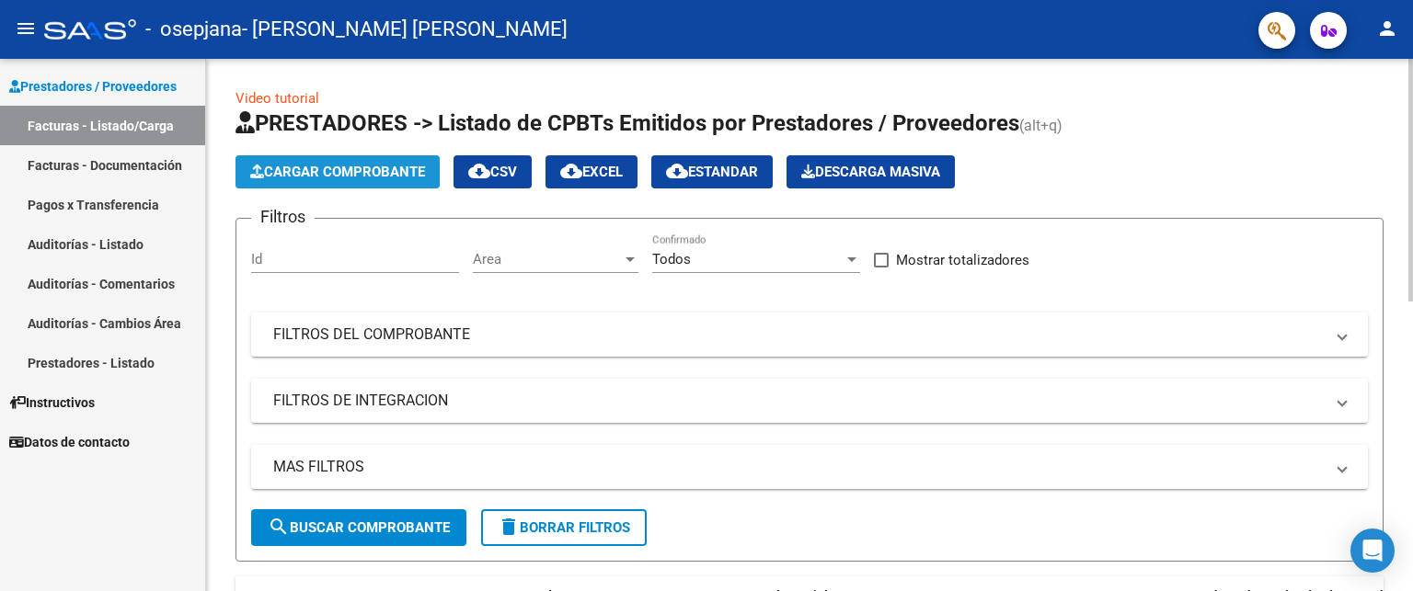
click at [379, 167] on span "Cargar Comprobante" at bounding box center [337, 172] width 175 height 17
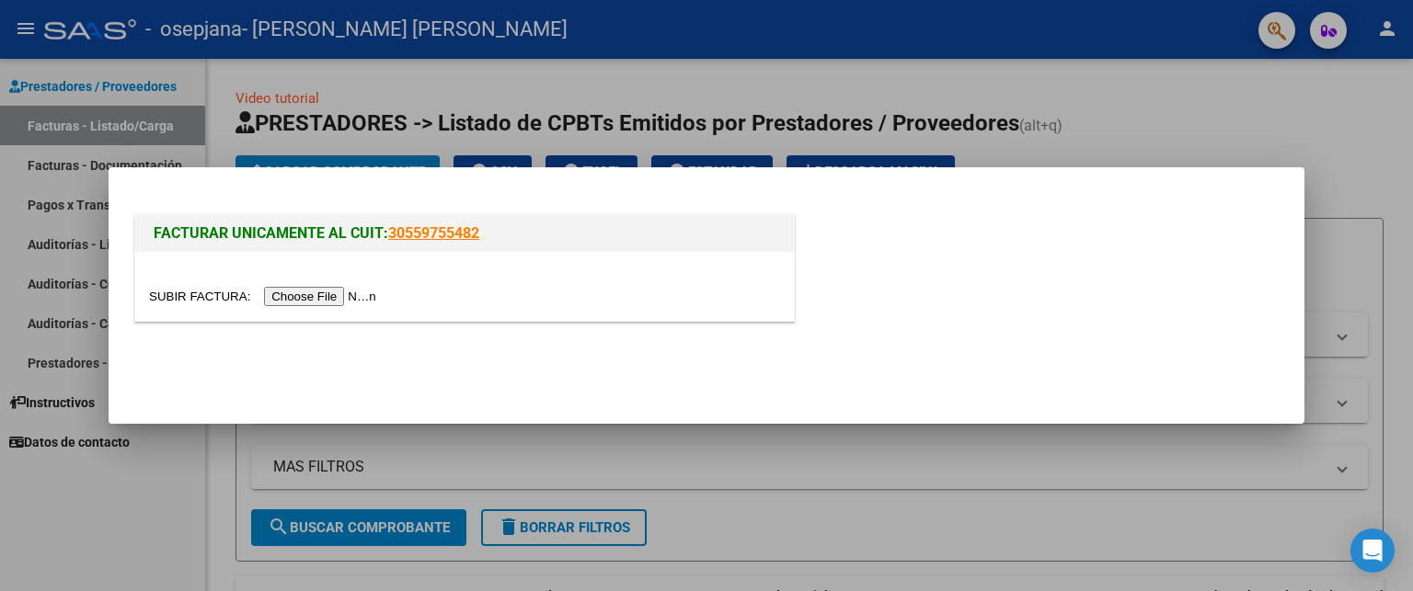
click at [227, 296] on input "file" at bounding box center [265, 296] width 233 height 19
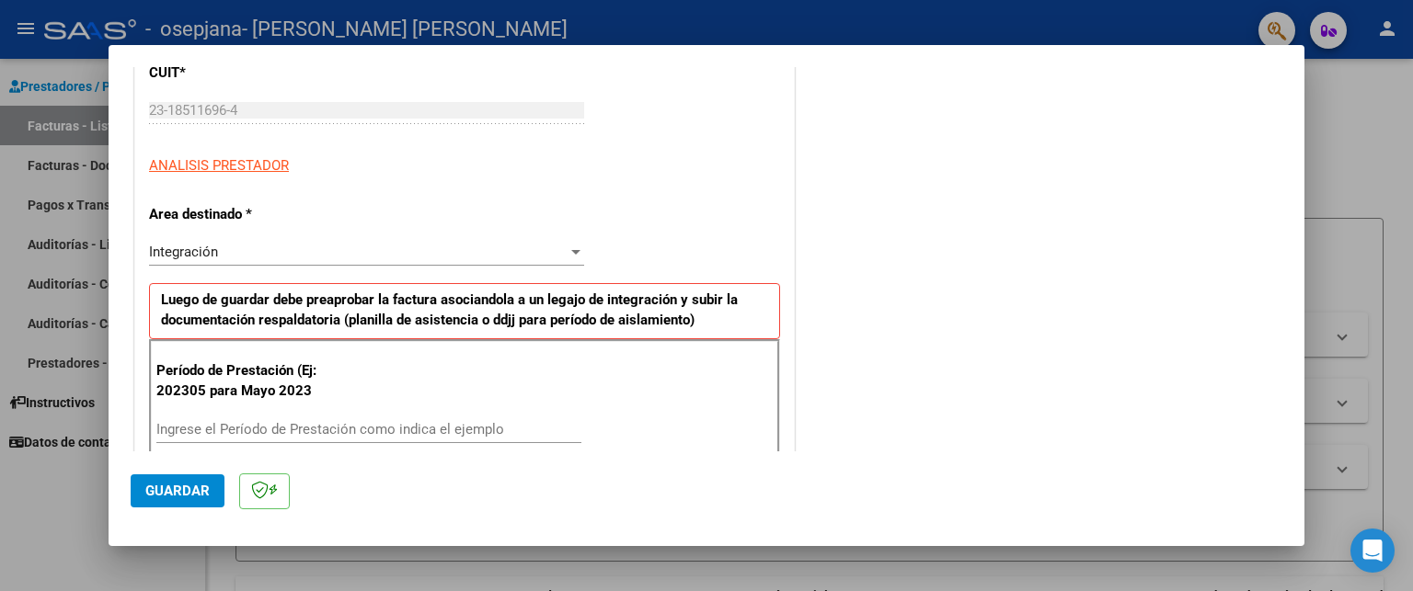
scroll to position [267, 0]
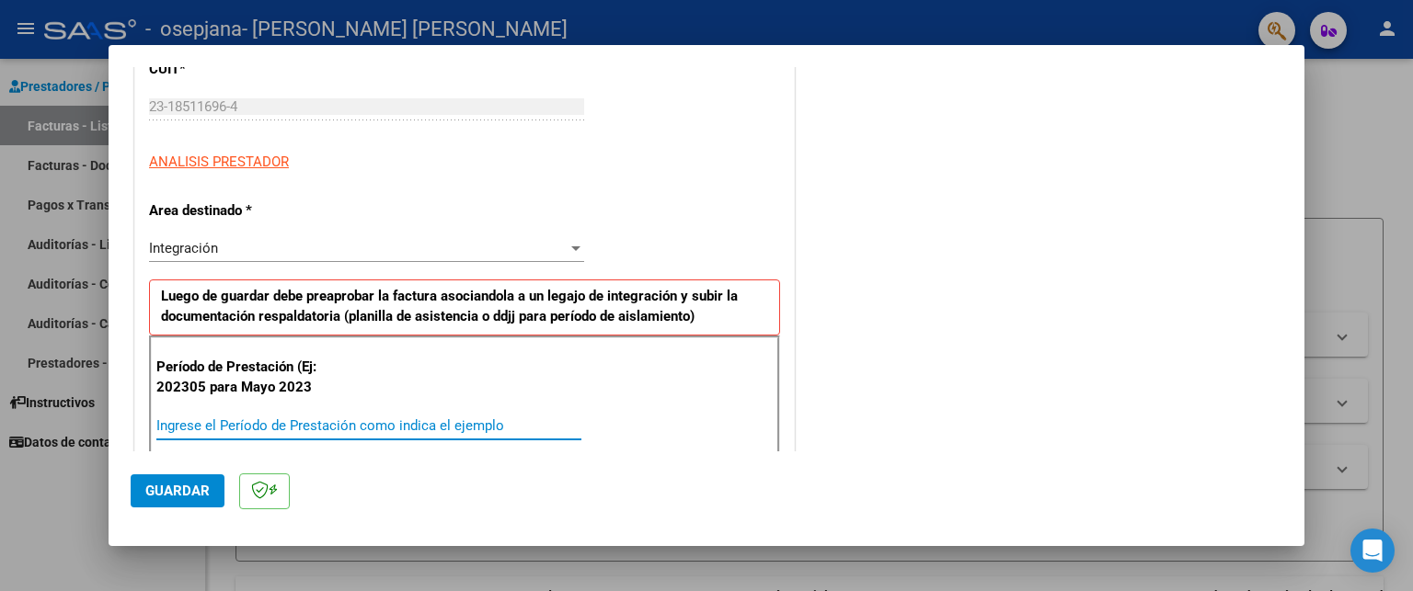
click at [196, 424] on input "Ingrese el Período de Prestación como indica el ejemplo" at bounding box center [368, 426] width 425 height 17
type input "202506"
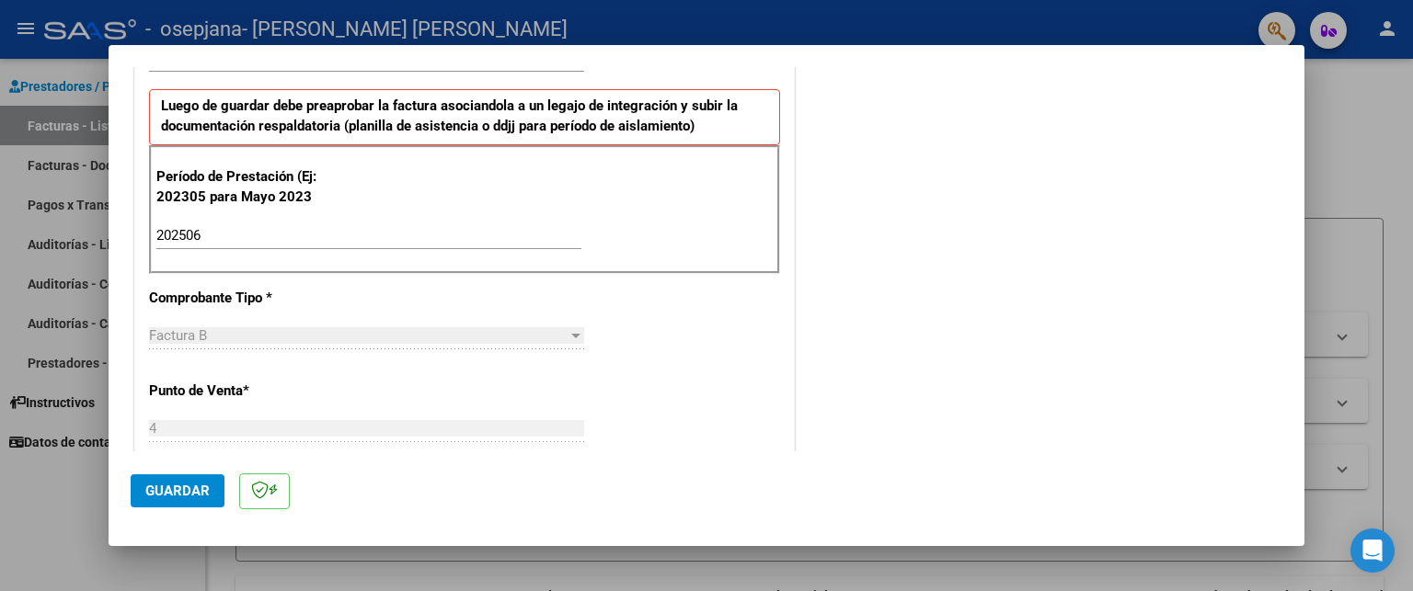
scroll to position [460, 0]
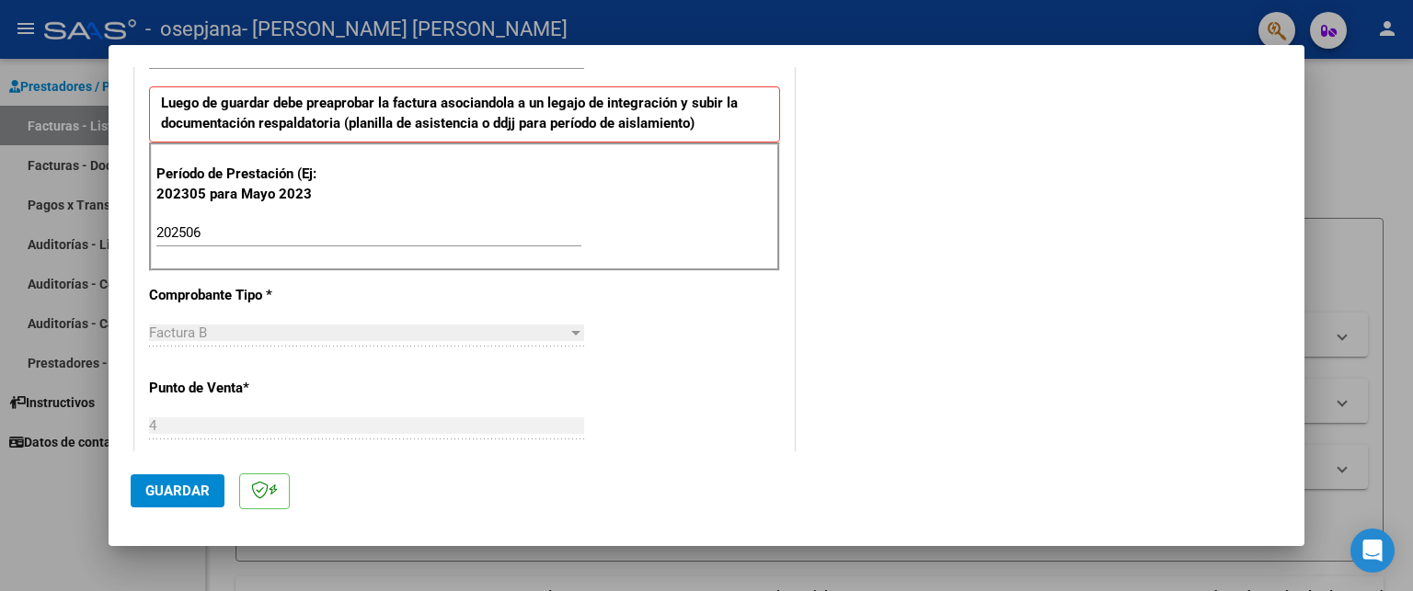
click at [571, 331] on div at bounding box center [575, 333] width 9 height 5
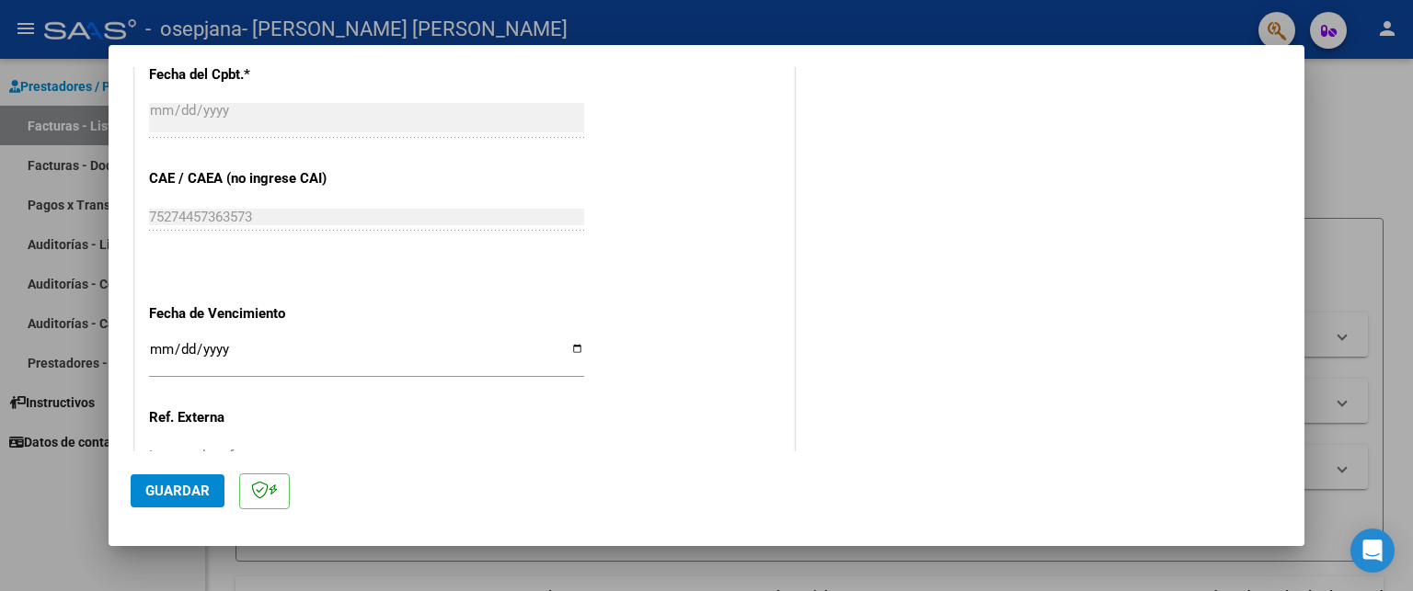
scroll to position [1050, 0]
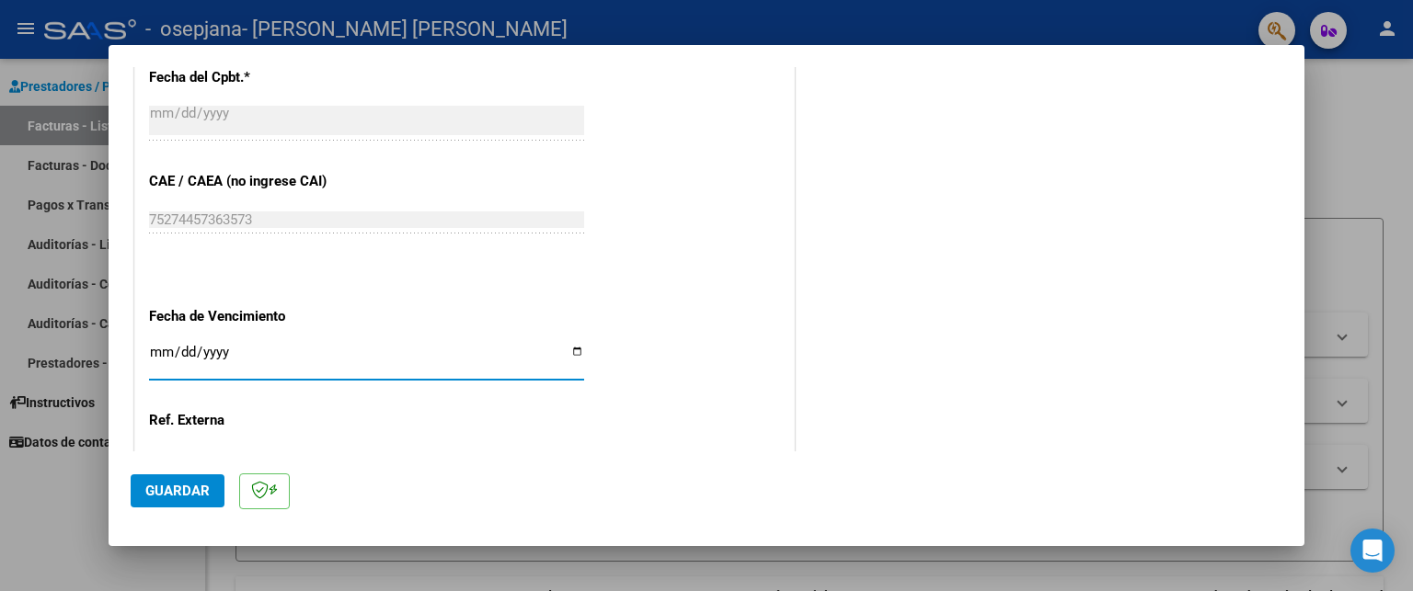
click at [571, 349] on input "Ingresar la fecha" at bounding box center [366, 359] width 435 height 29
type input "[DATE]"
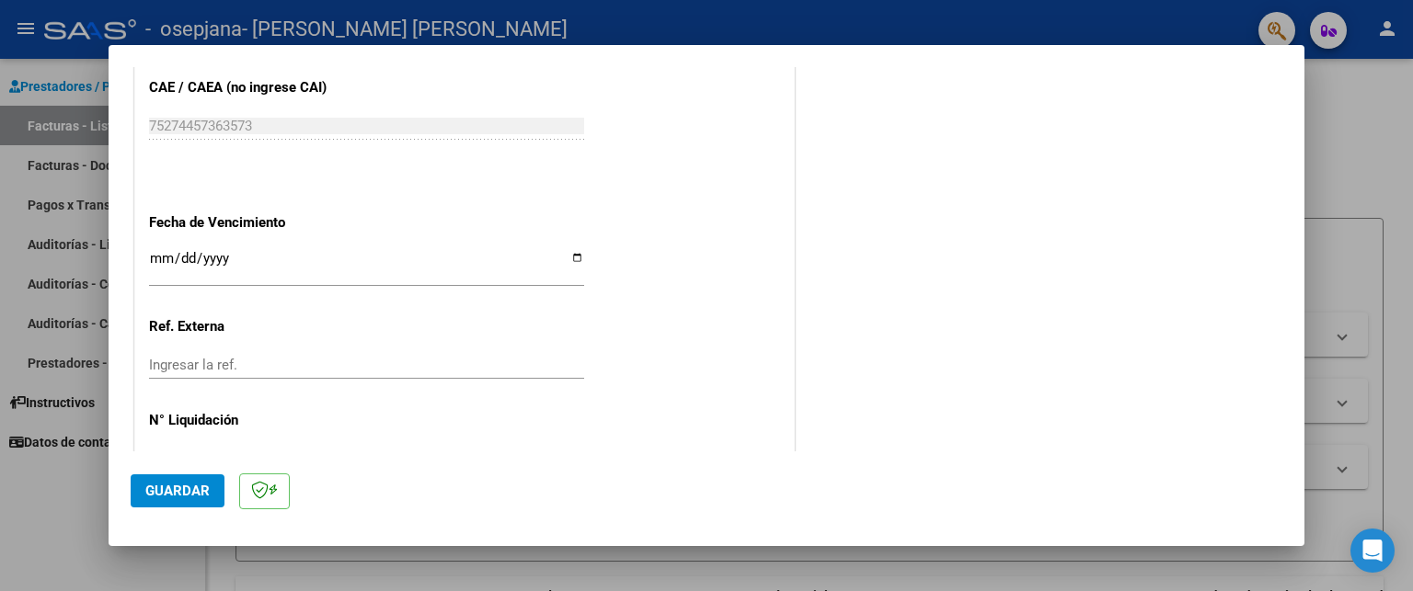
scroll to position [1196, 0]
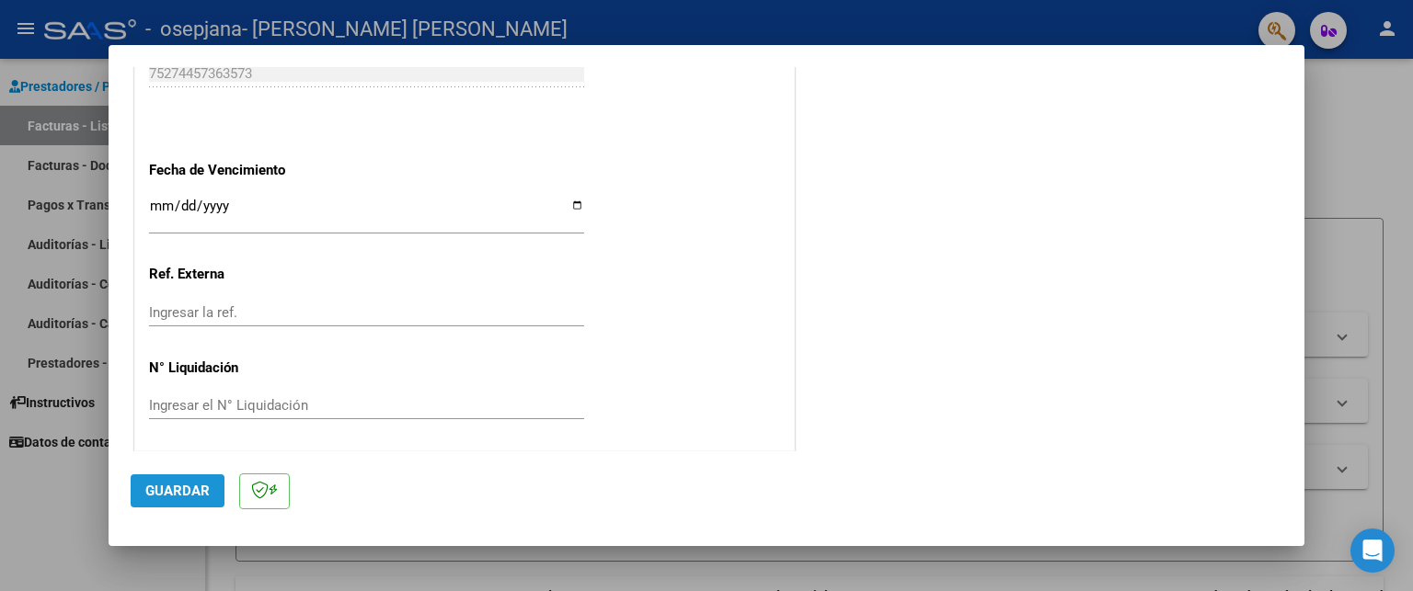
click at [190, 496] on span "Guardar" at bounding box center [177, 491] width 64 height 17
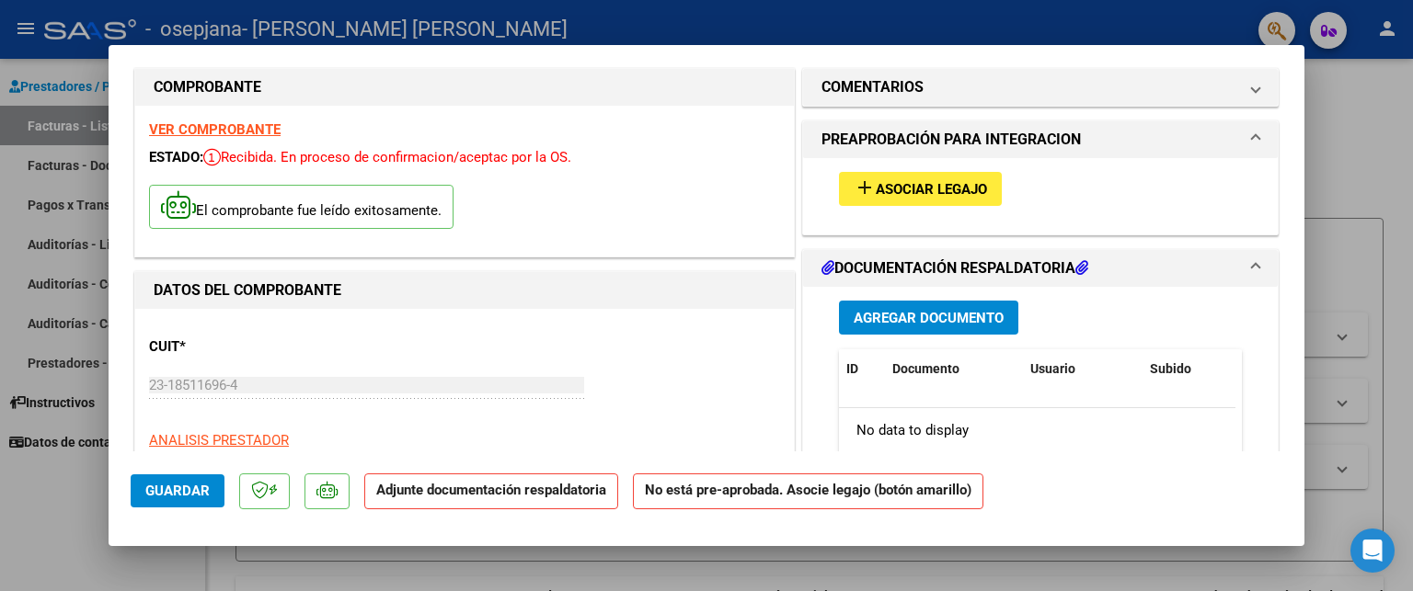
scroll to position [0, 0]
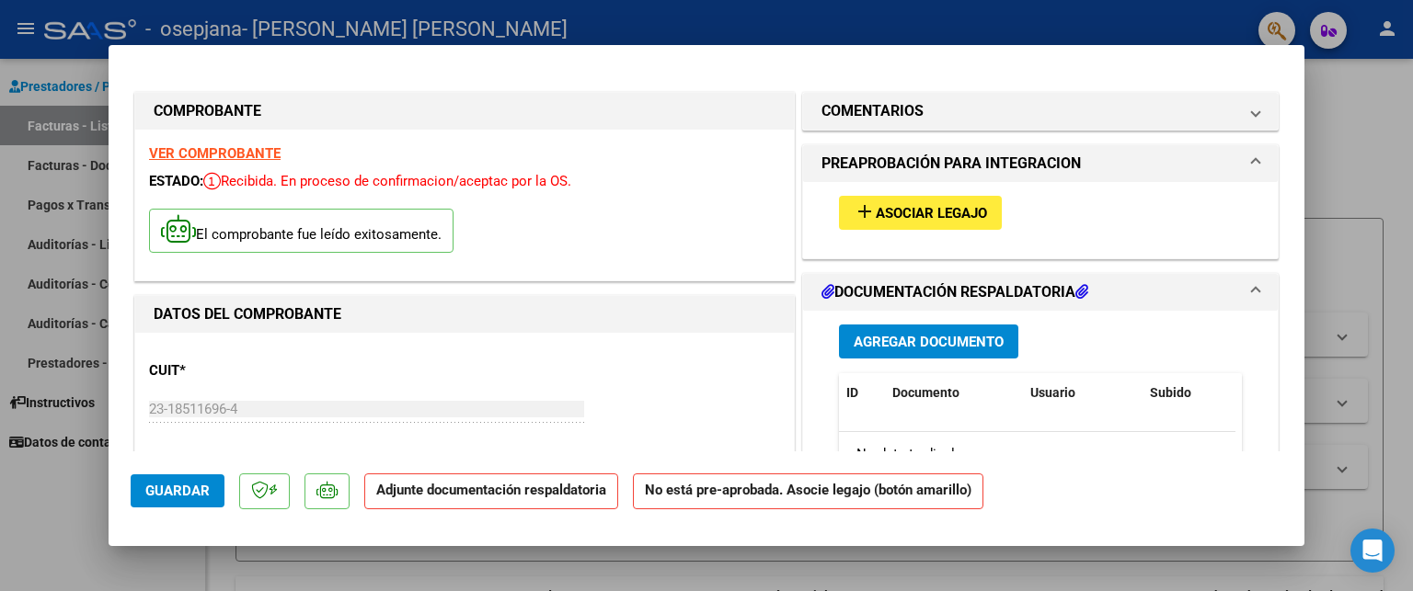
click at [916, 216] on span "Asociar Legajo" at bounding box center [931, 213] width 111 height 17
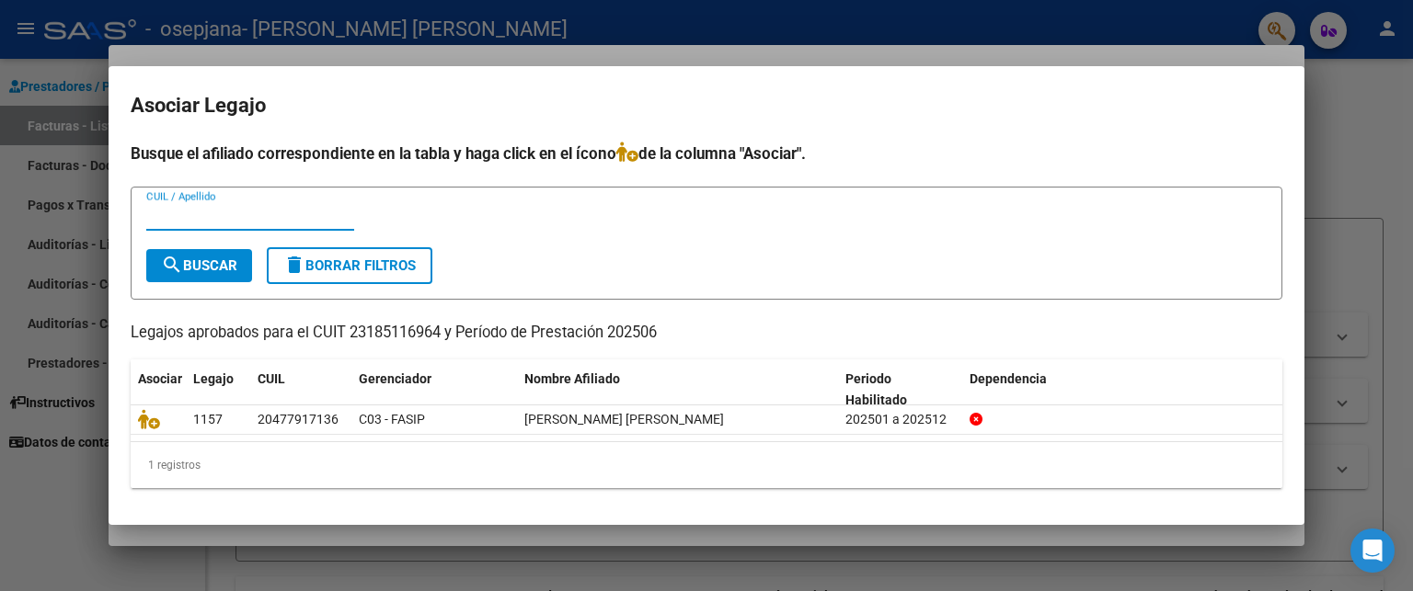
click at [260, 216] on input "CUIL / Apellido" at bounding box center [250, 216] width 208 height 17
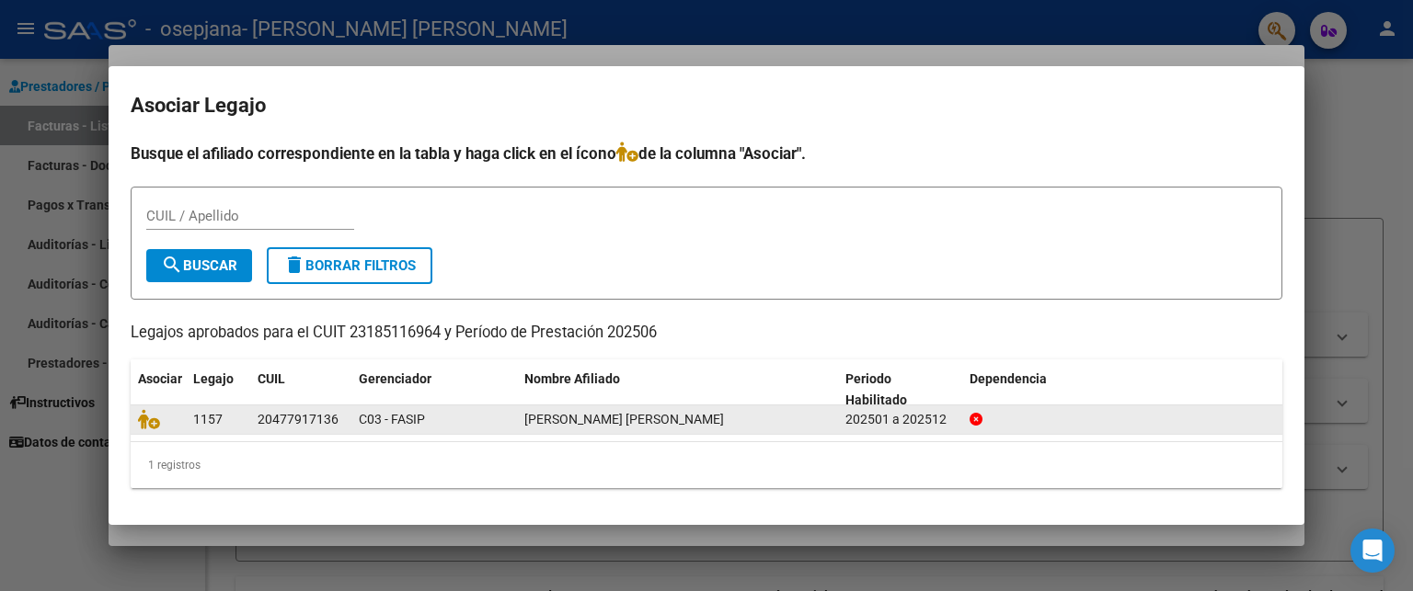
click at [315, 418] on div "20477917136" at bounding box center [298, 419] width 81 height 21
click at [573, 428] on div "[PERSON_NAME] [PERSON_NAME]" at bounding box center [677, 419] width 306 height 21
click at [155, 421] on icon at bounding box center [149, 419] width 22 height 20
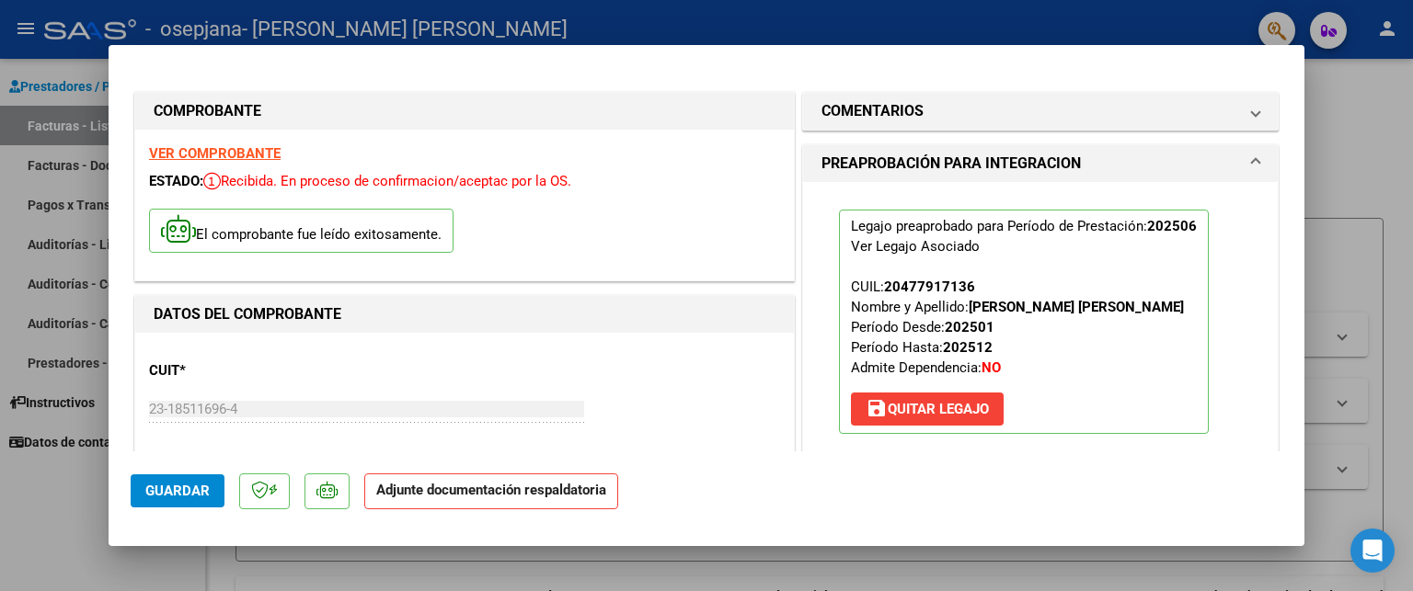
click at [483, 497] on strong "Adjunte documentación respaldatoria" at bounding box center [491, 490] width 230 height 17
click at [446, 495] on strong "Adjunte documentación respaldatoria" at bounding box center [491, 490] width 230 height 17
click at [408, 492] on strong "Adjunte documentación respaldatoria" at bounding box center [491, 490] width 230 height 17
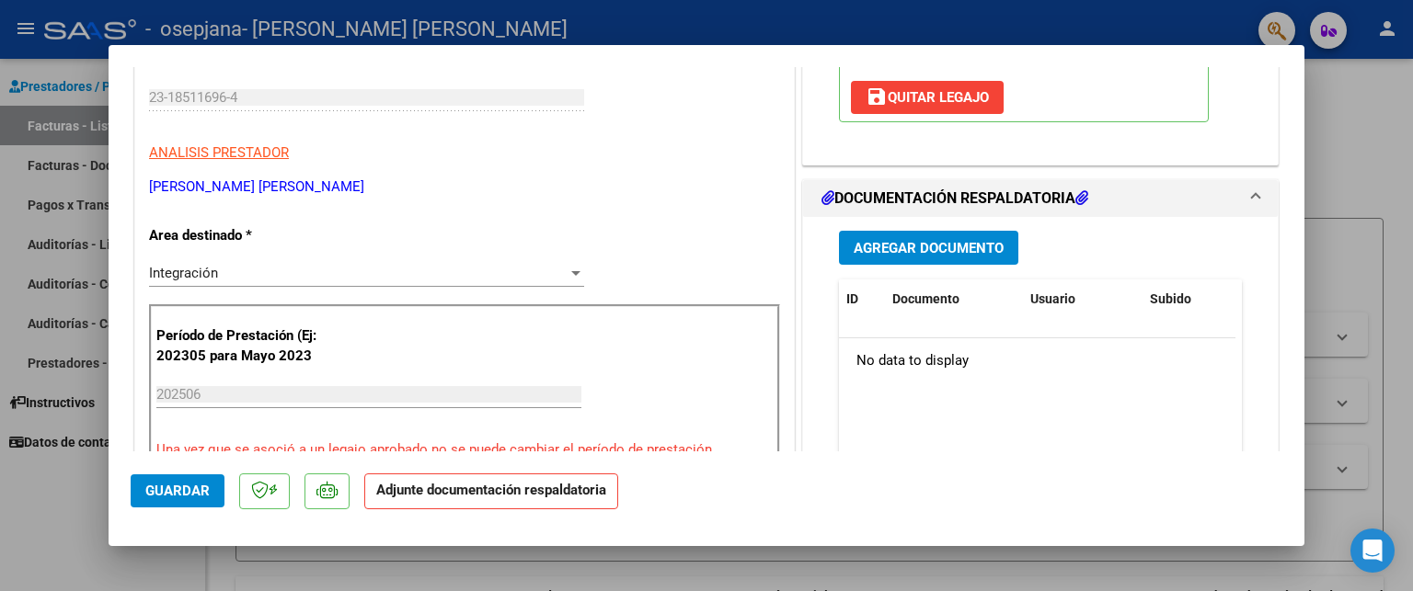
scroll to position [370, 0]
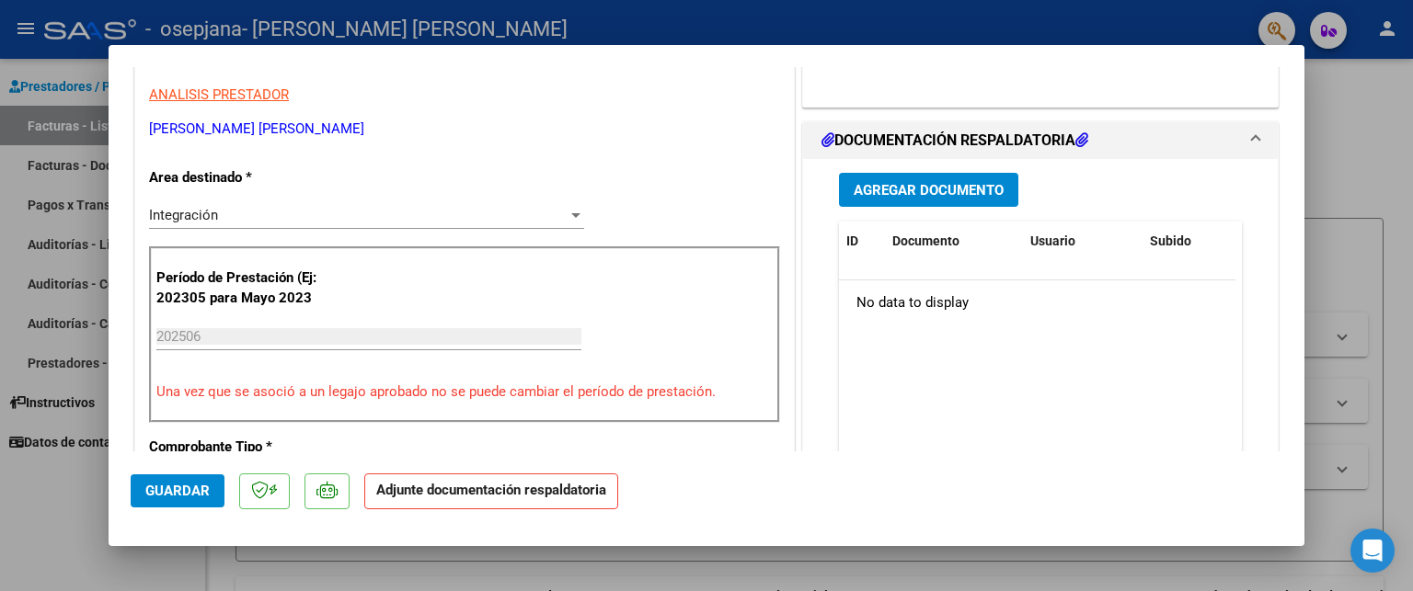
click at [954, 189] on span "Agregar Documento" at bounding box center [928, 190] width 150 height 17
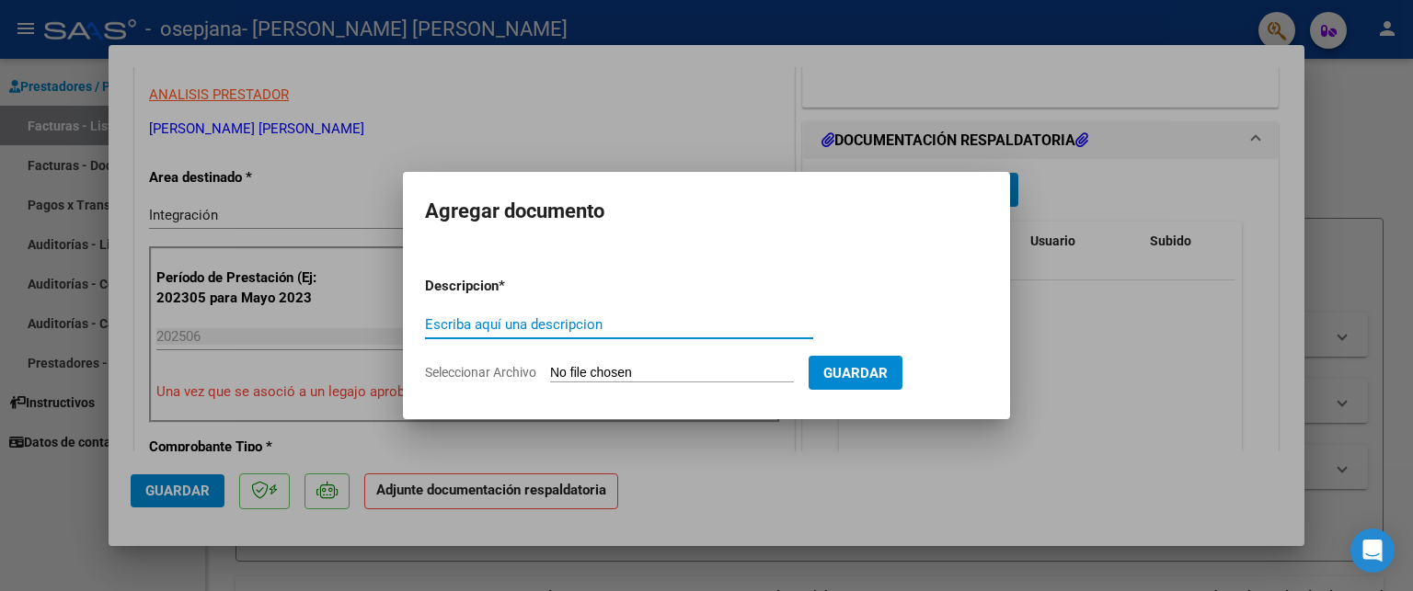
click at [610, 330] on input "Escriba aquí una descripcion" at bounding box center [619, 324] width 388 height 17
click at [509, 319] on input "Escriba aquí una descripcion" at bounding box center [619, 324] width 388 height 17
type input "PLANILLA DE ASIST [DATE]"
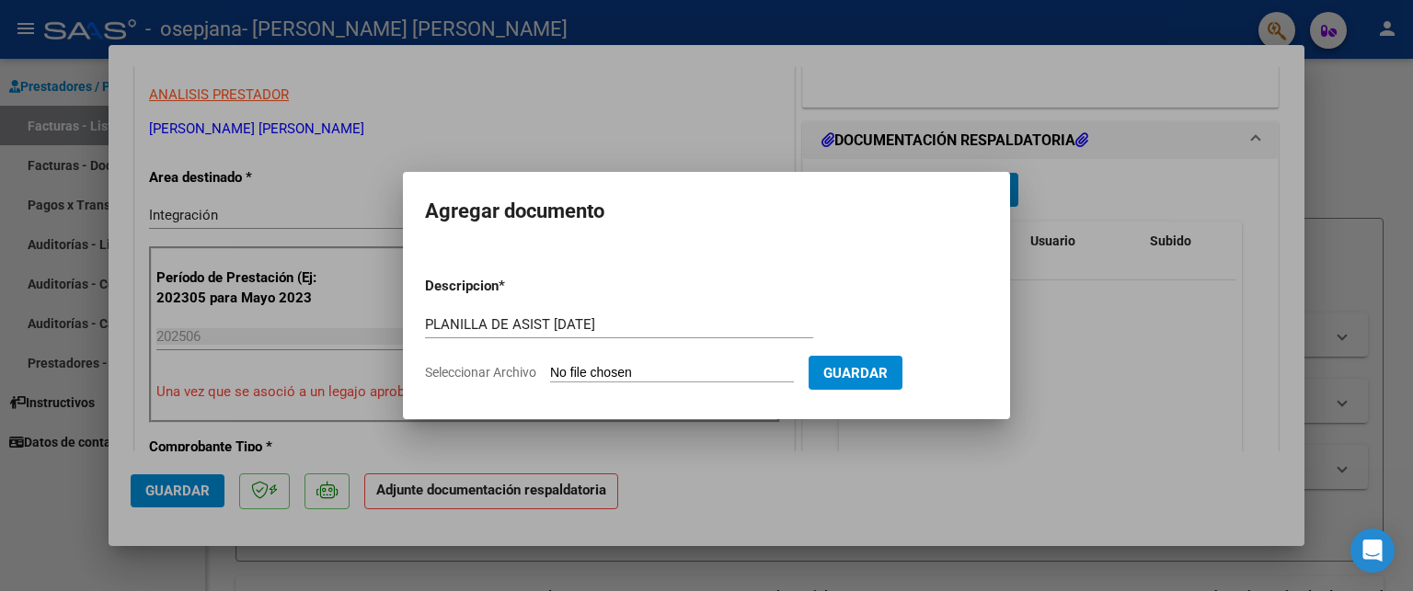
click at [514, 371] on span "Seleccionar Archivo" at bounding box center [480, 372] width 111 height 15
click at [550, 371] on input "Seleccionar Archivo" at bounding box center [672, 373] width 244 height 17
type input "C:\fakepath\planilla de asistencia prest [DATE] psicope [PERSON_NAME].pdf"
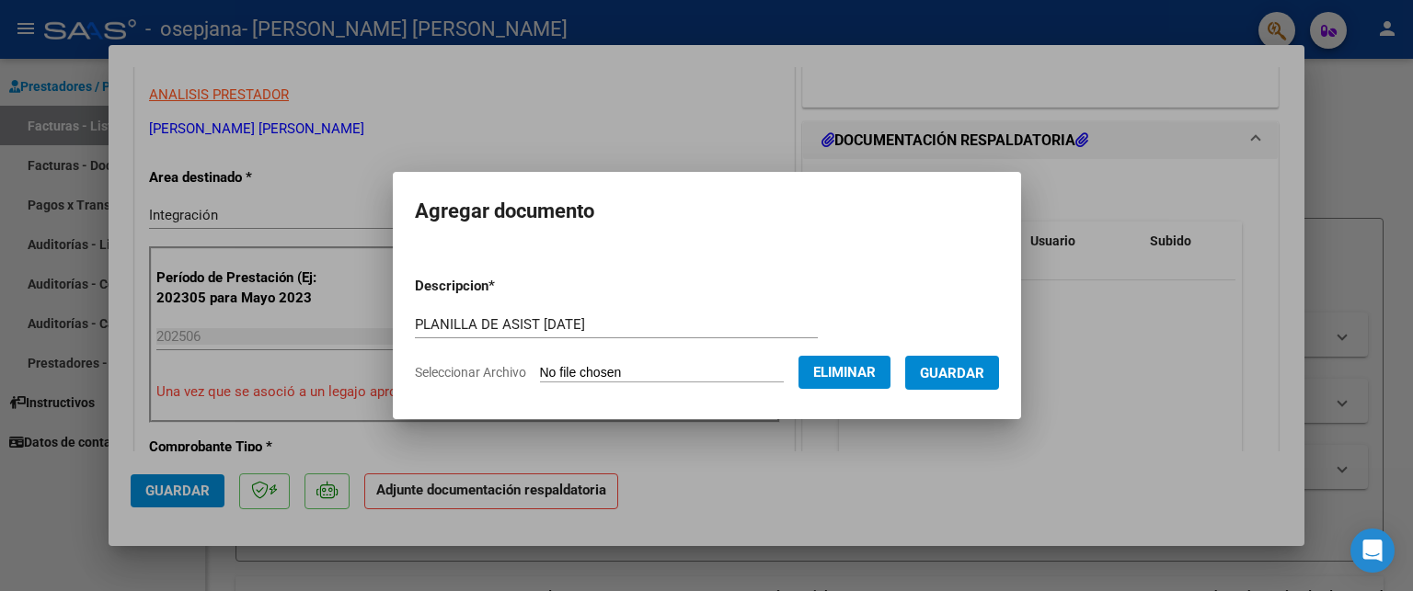
click at [968, 371] on span "Guardar" at bounding box center [952, 373] width 64 height 17
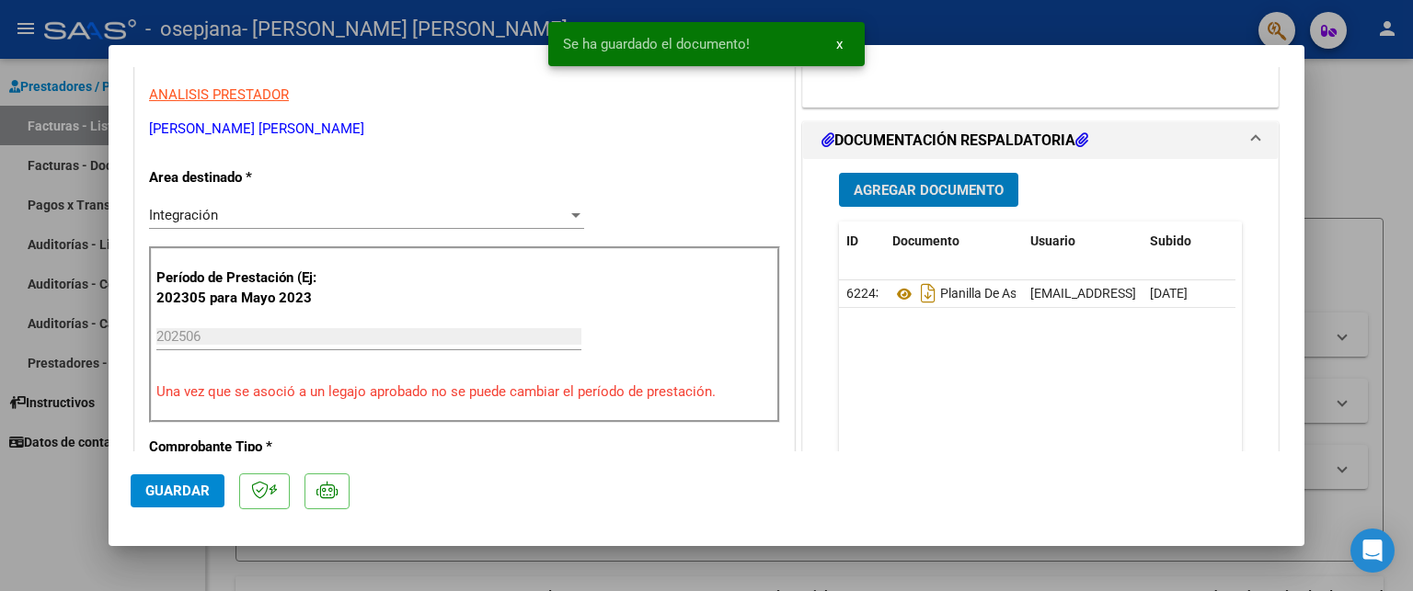
click at [901, 186] on span "Agregar Documento" at bounding box center [928, 190] width 150 height 17
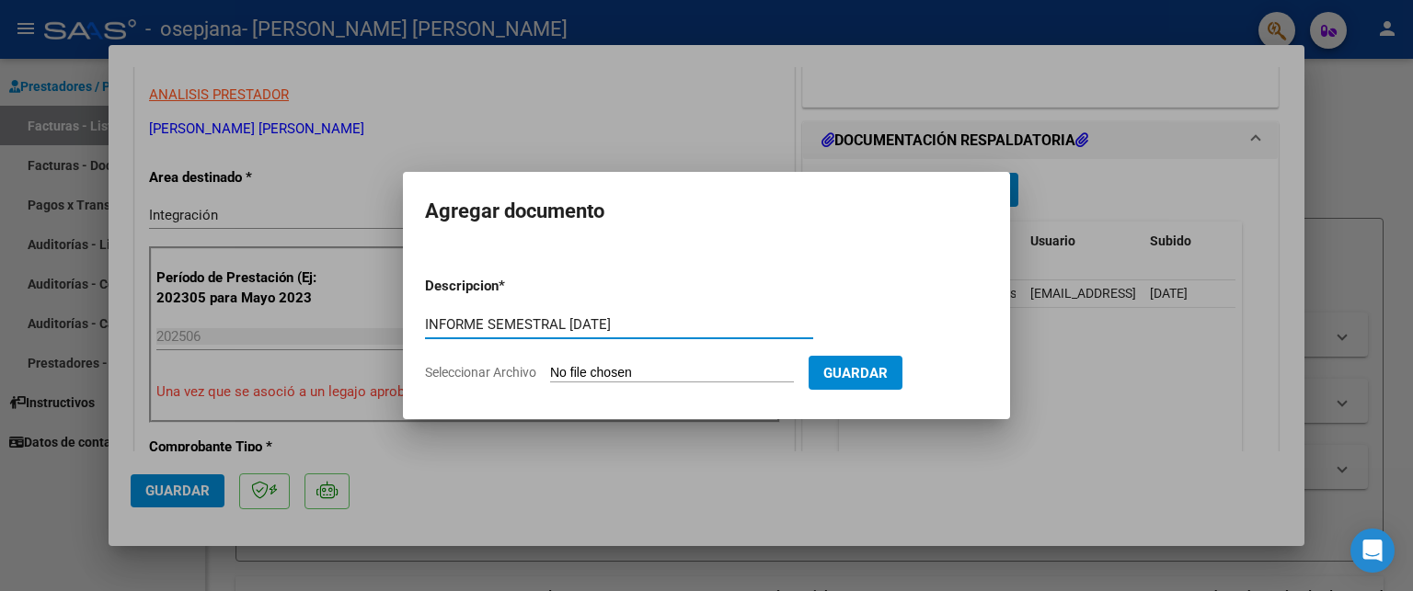
type input "INFORME SEMESTRAL [DATE]"
click at [518, 369] on span "Seleccionar Archivo" at bounding box center [480, 372] width 111 height 15
click at [550, 369] on input "Seleccionar Archivo" at bounding box center [672, 373] width 244 height 17
type input "C:\fakepath\informe_evo___ semestral [PERSON_NAME] _2025.docx"
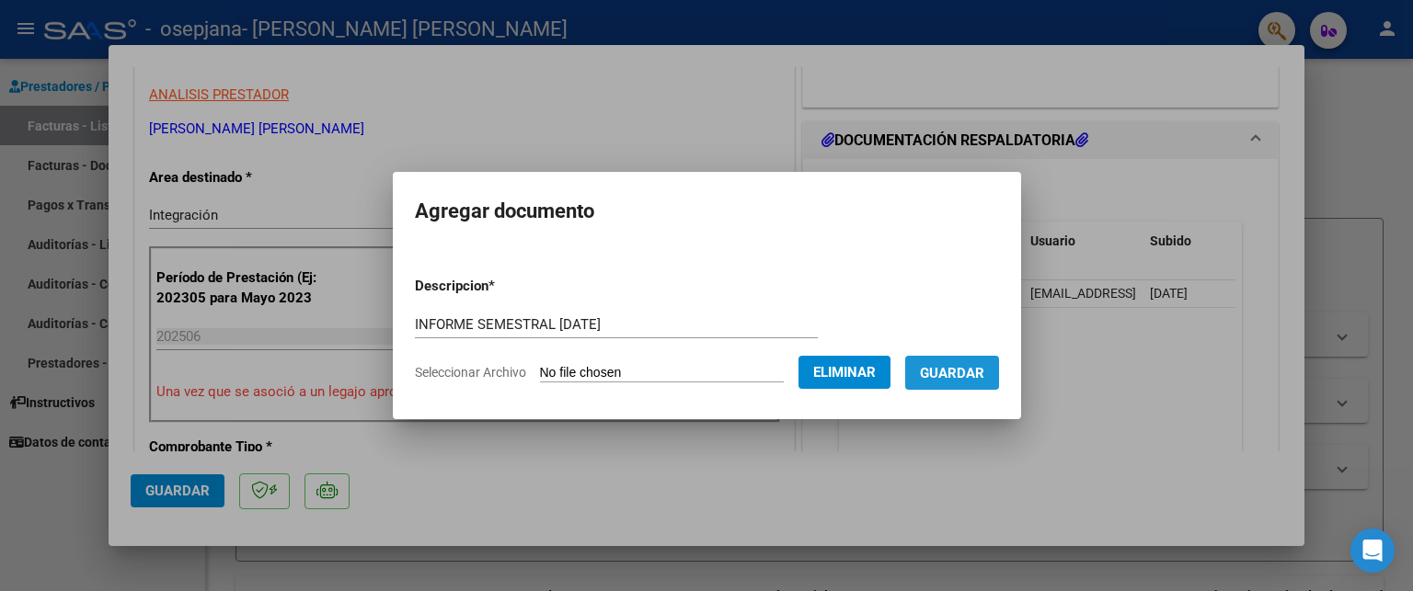
click at [971, 373] on span "Guardar" at bounding box center [952, 373] width 64 height 17
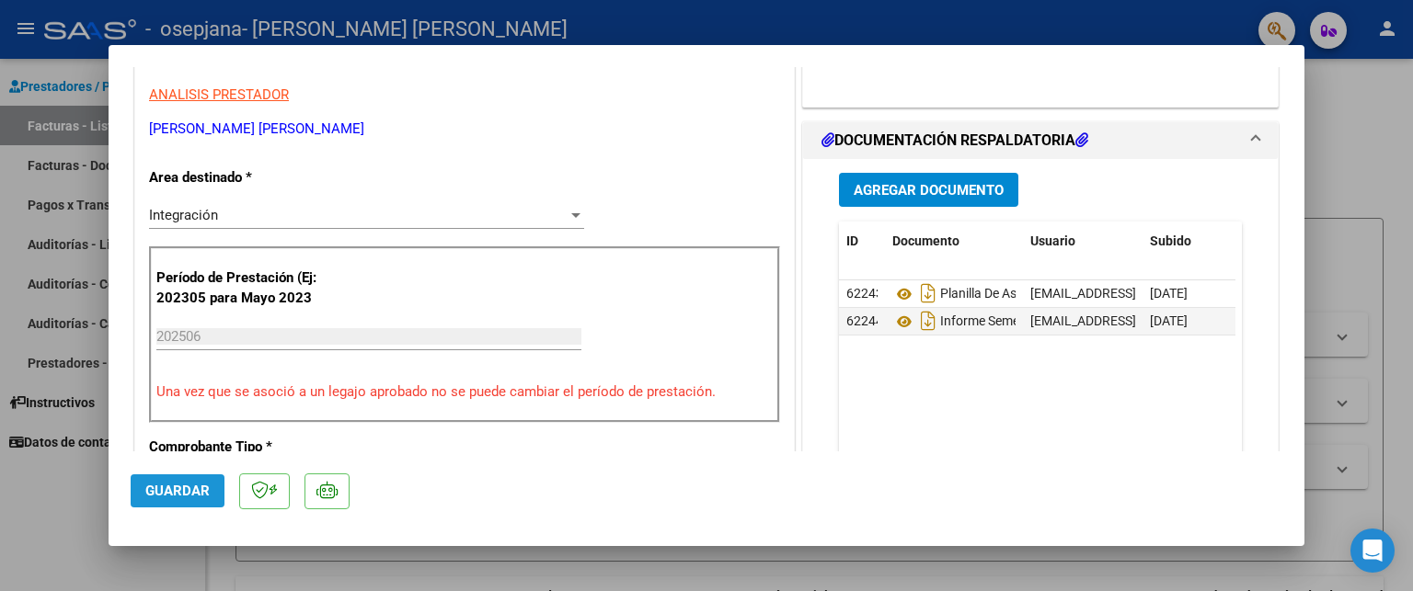
click at [169, 487] on span "Guardar" at bounding box center [177, 491] width 64 height 17
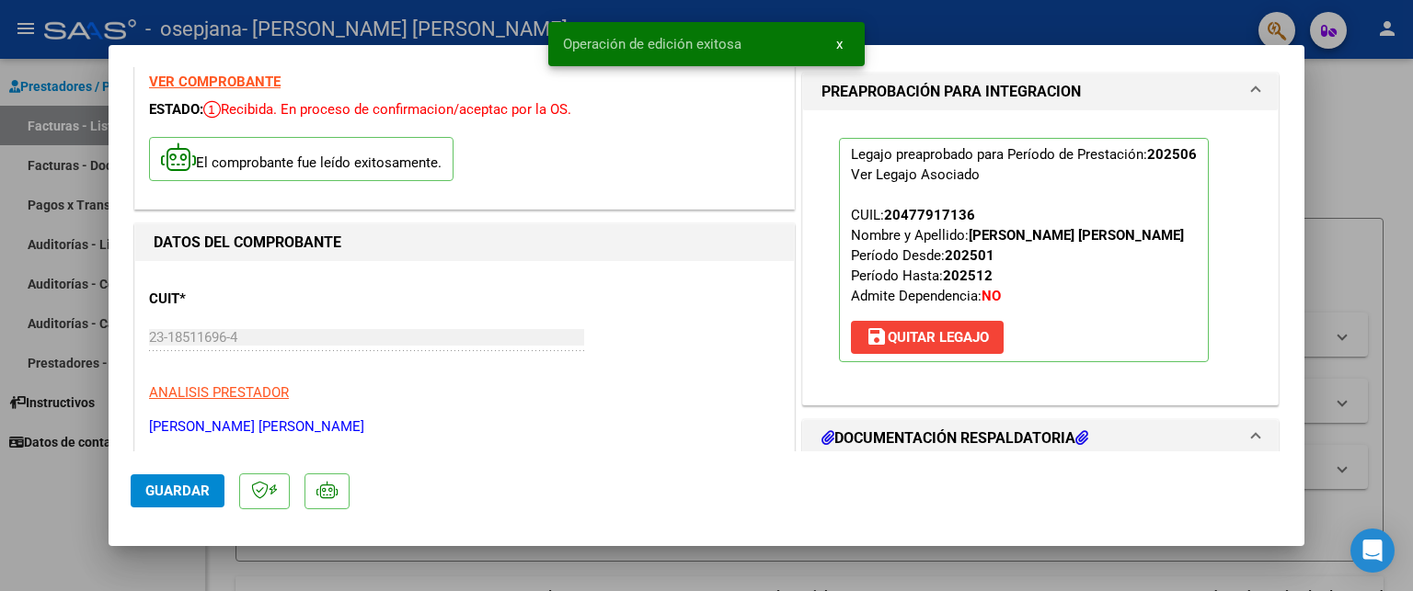
scroll to position [0, 0]
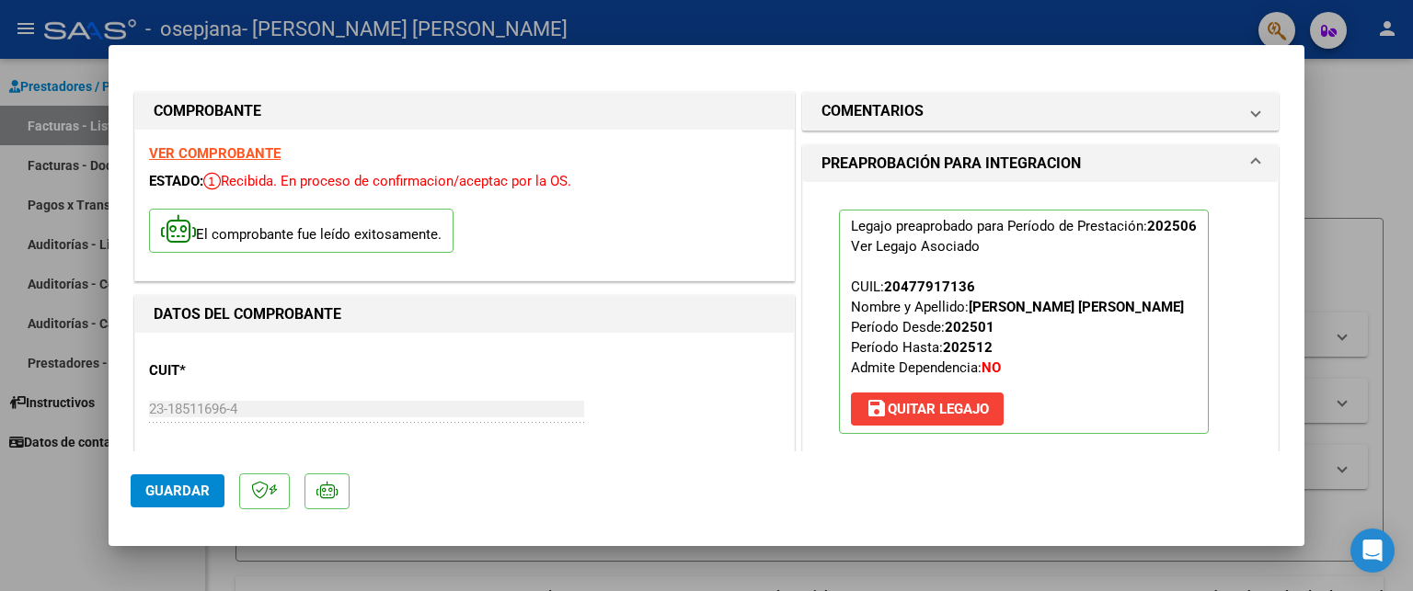
click at [72, 70] on div at bounding box center [706, 295] width 1413 height 591
type input "$ 0,00"
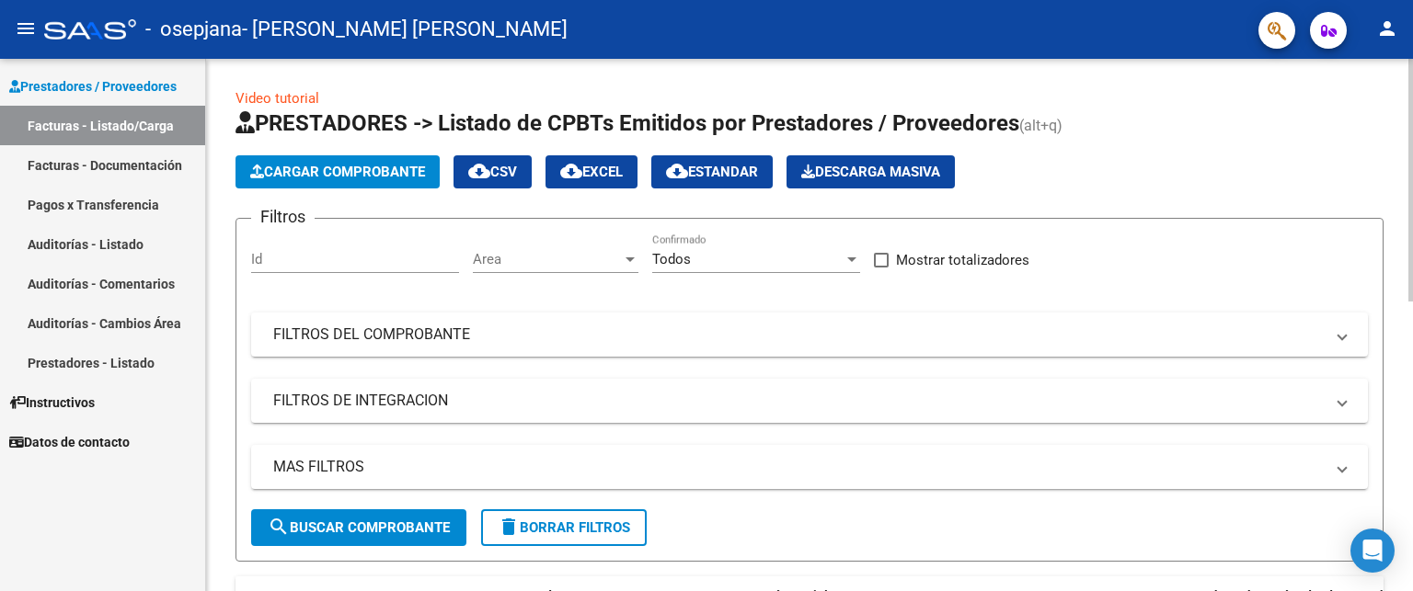
click at [351, 164] on span "Cargar Comprobante" at bounding box center [337, 172] width 175 height 17
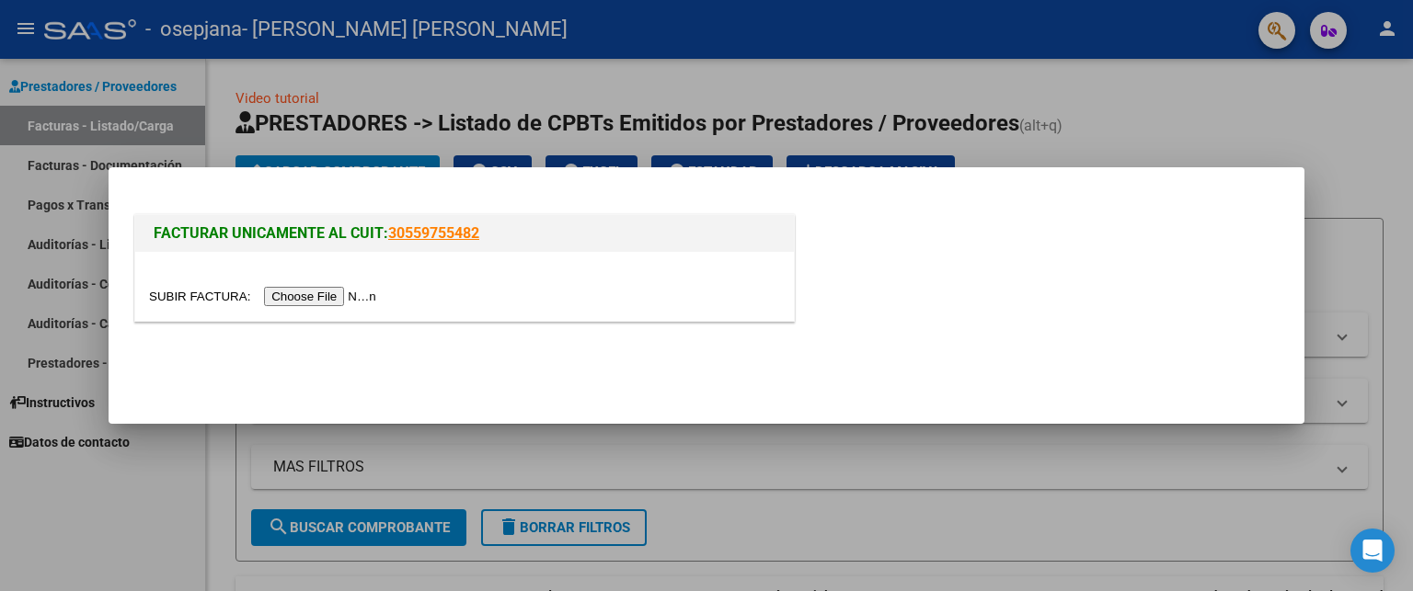
click at [215, 296] on input "file" at bounding box center [265, 296] width 233 height 19
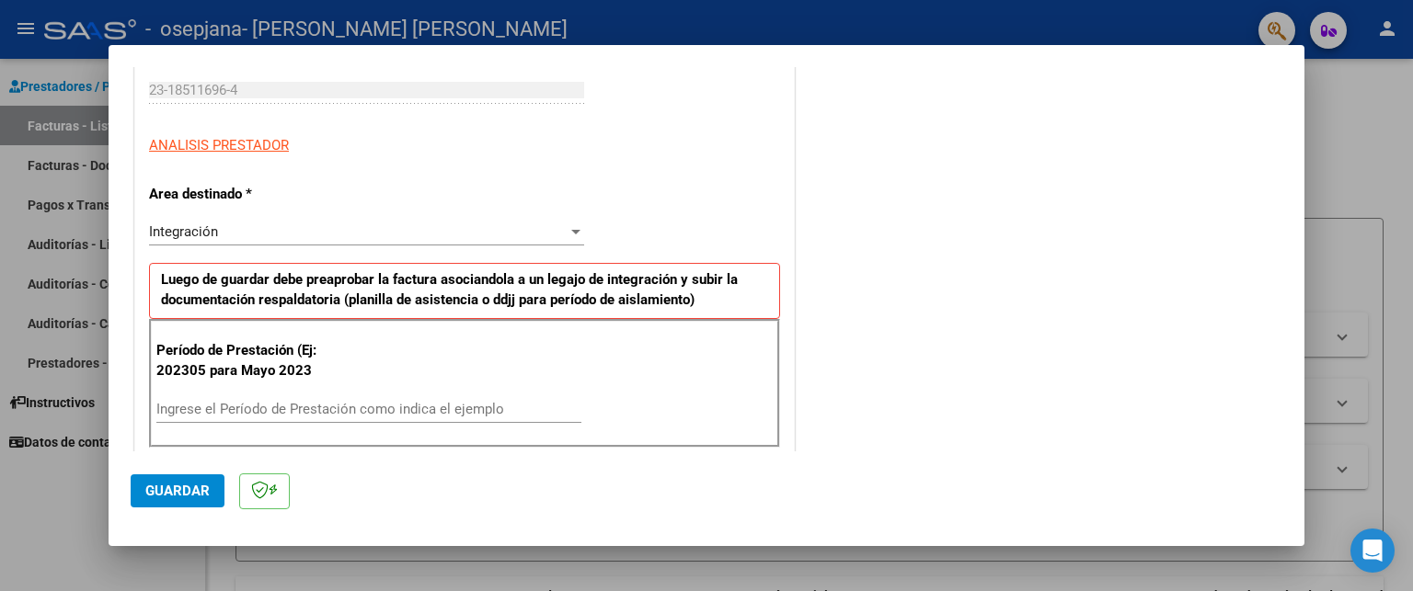
scroll to position [300, 0]
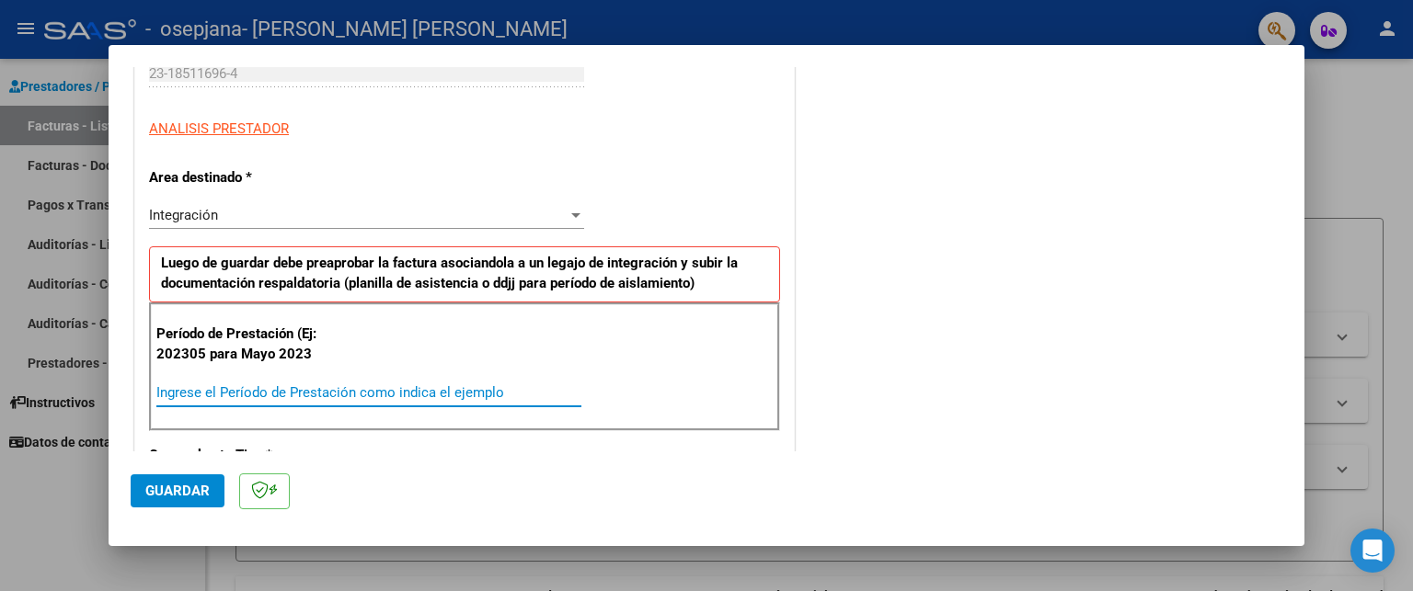
click at [244, 395] on input "Ingrese el Período de Prestación como indica el ejemplo" at bounding box center [368, 392] width 425 height 17
type input "202507"
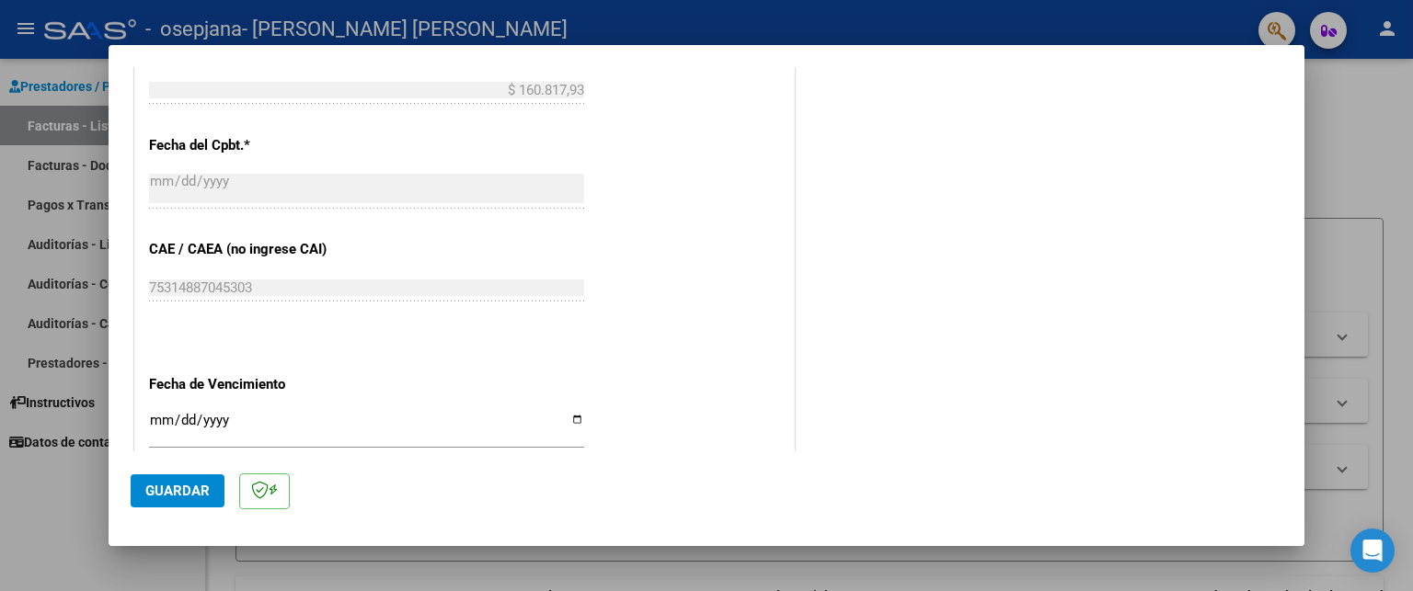
scroll to position [993, 0]
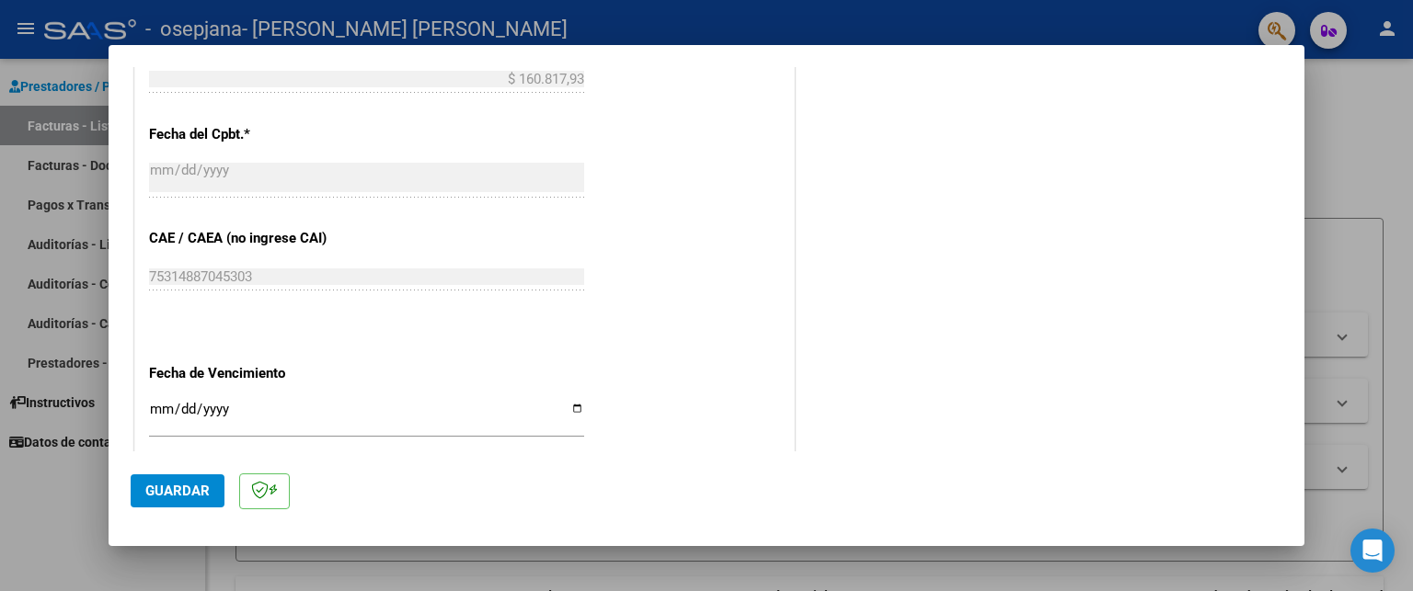
click at [569, 406] on input "Ingresar la fecha" at bounding box center [366, 416] width 435 height 29
type input "[DATE]"
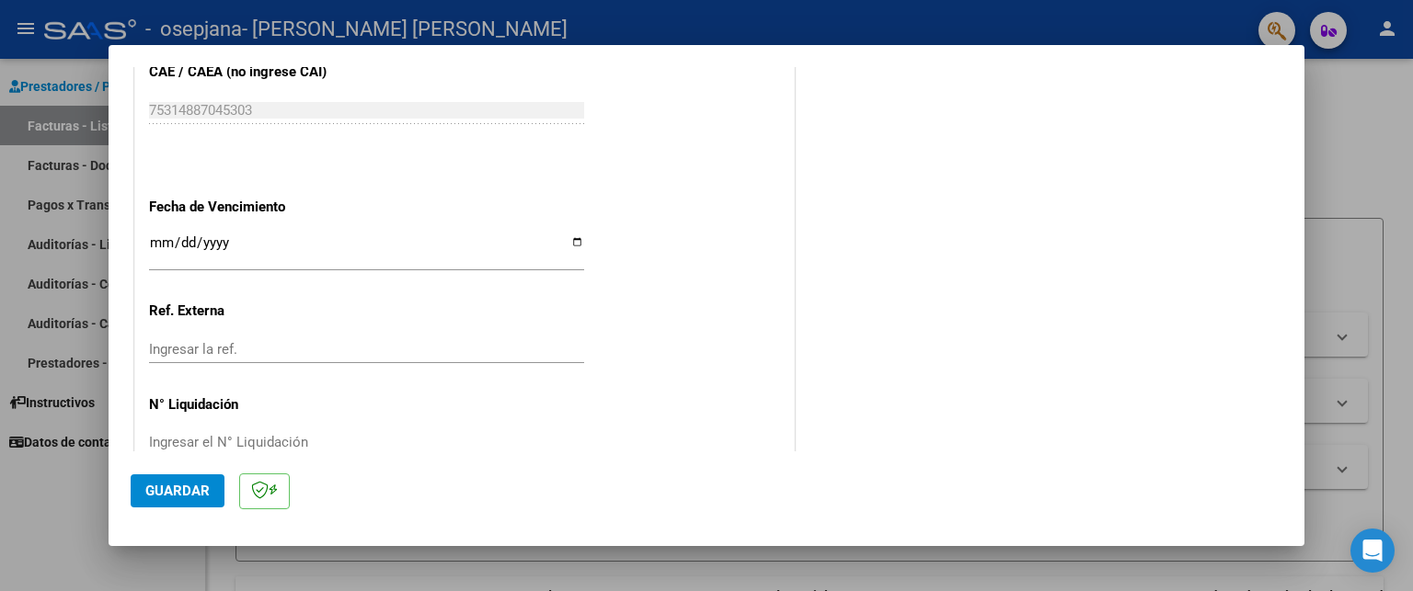
scroll to position [1196, 0]
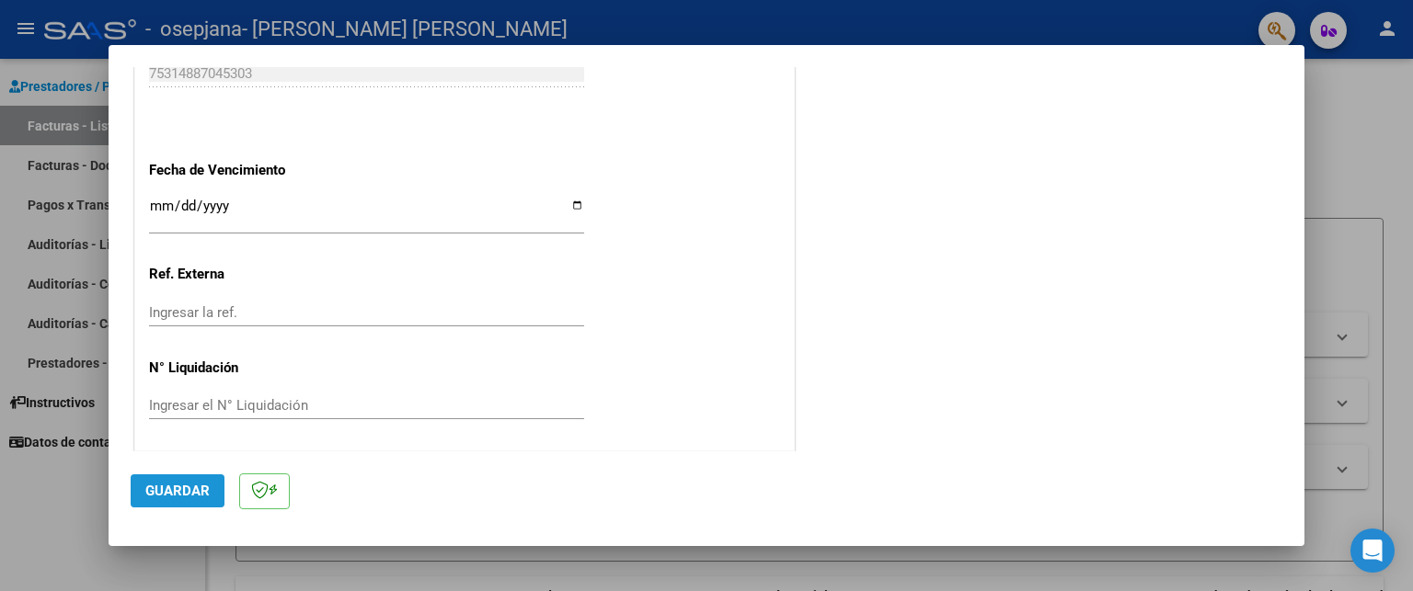
click at [148, 486] on span "Guardar" at bounding box center [177, 491] width 64 height 17
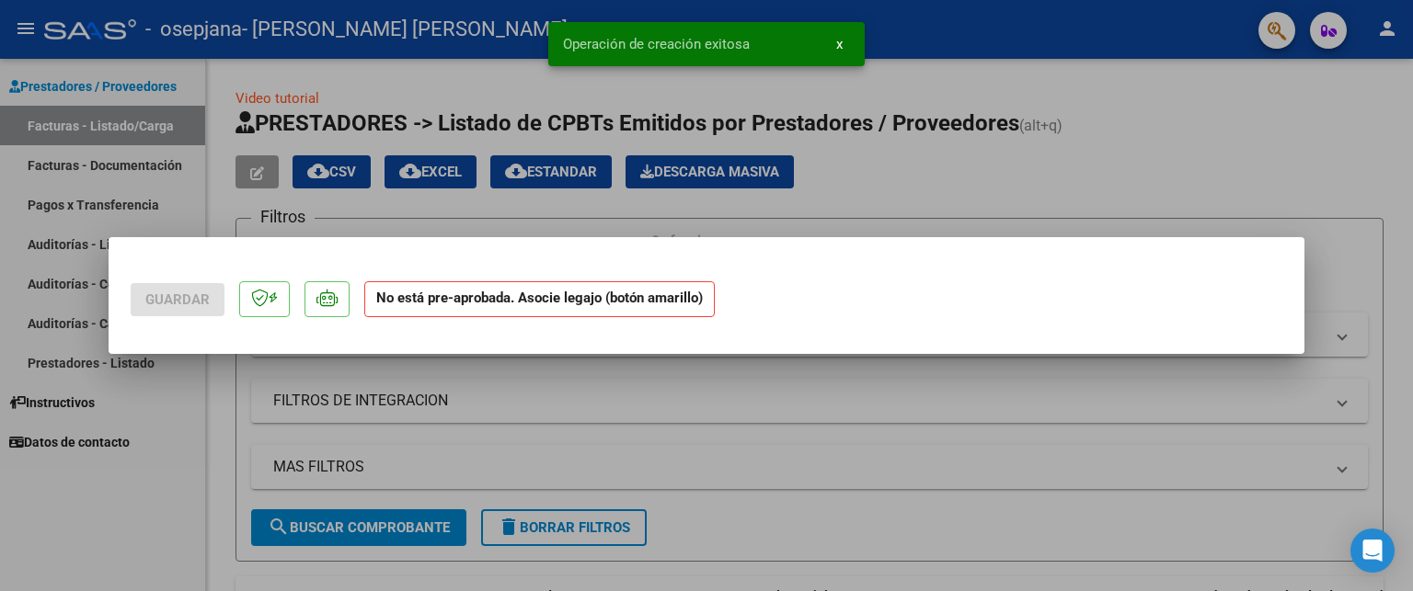
scroll to position [0, 0]
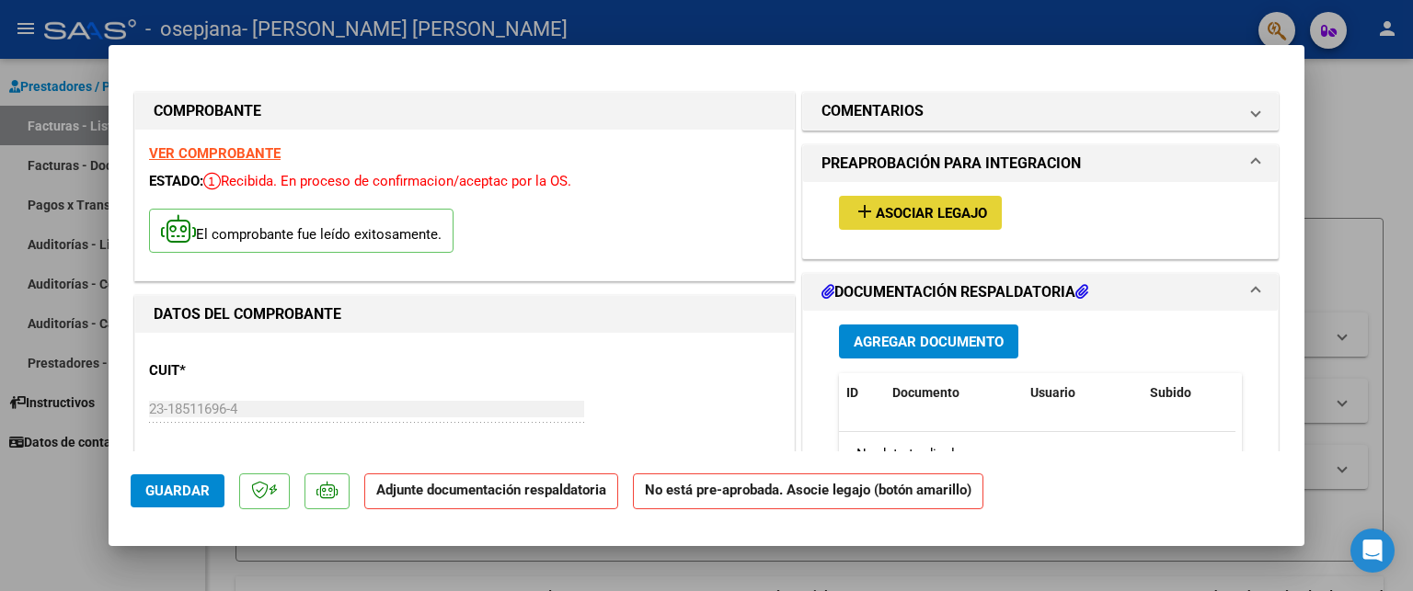
click at [890, 217] on span "Asociar Legajo" at bounding box center [931, 213] width 111 height 17
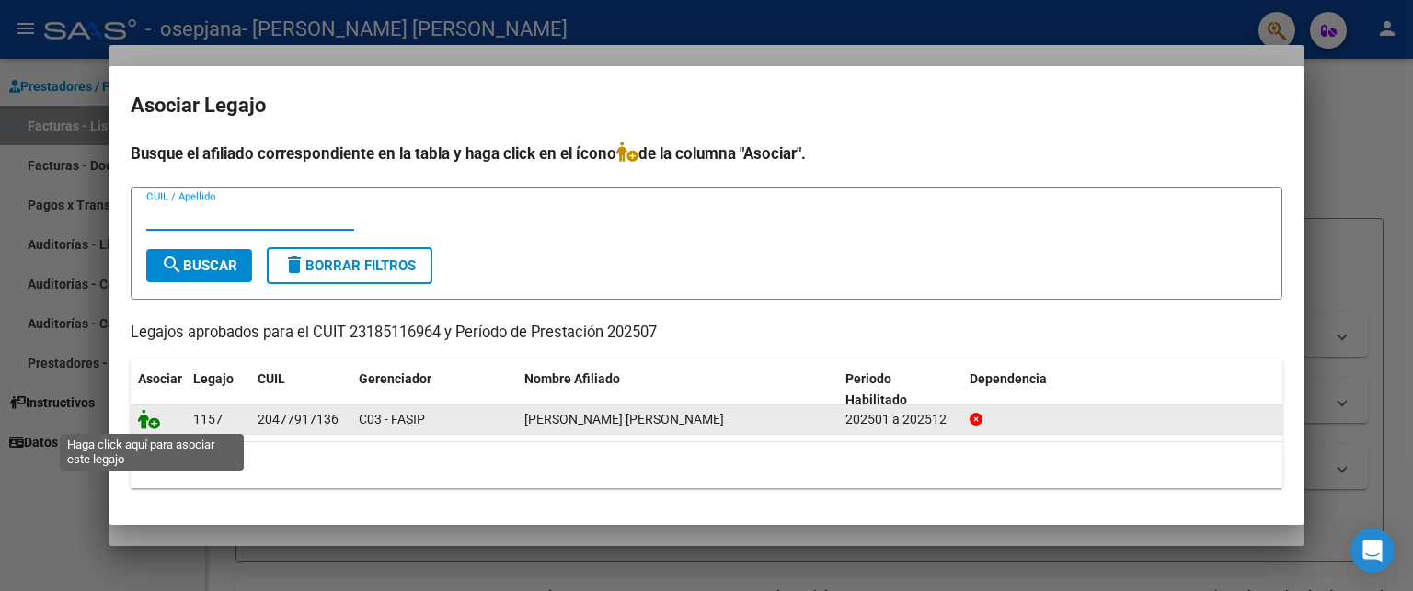
click at [148, 421] on icon at bounding box center [149, 419] width 22 height 20
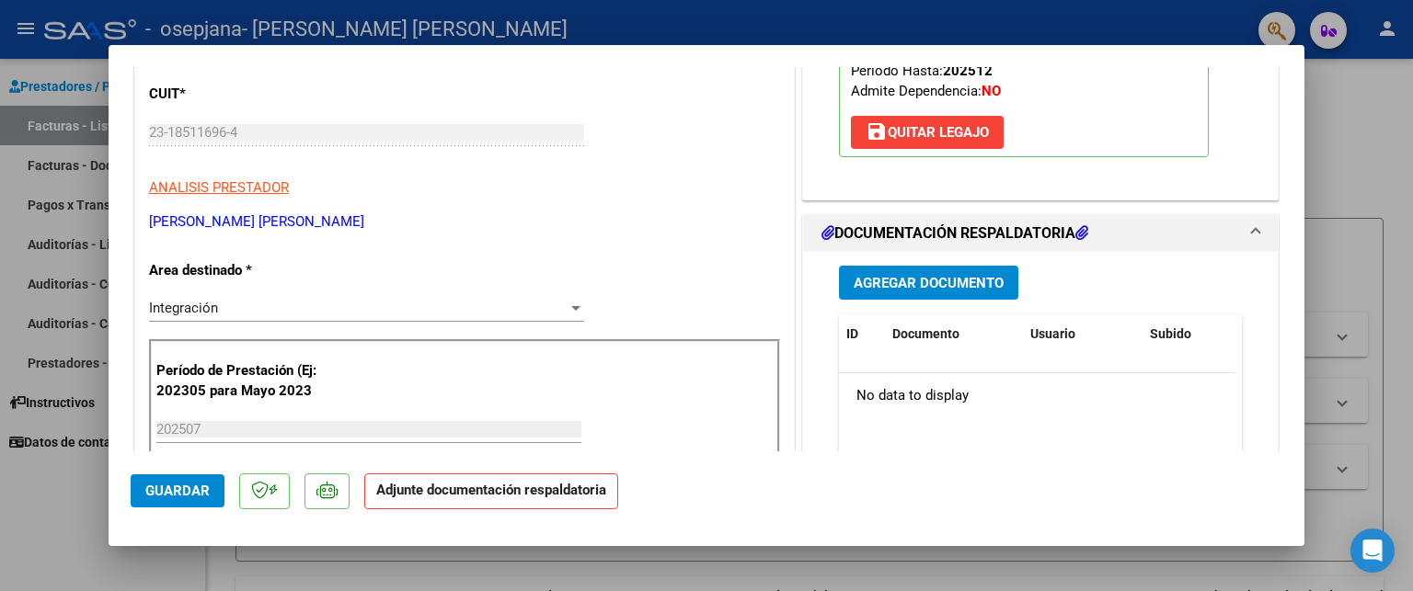
scroll to position [253, 0]
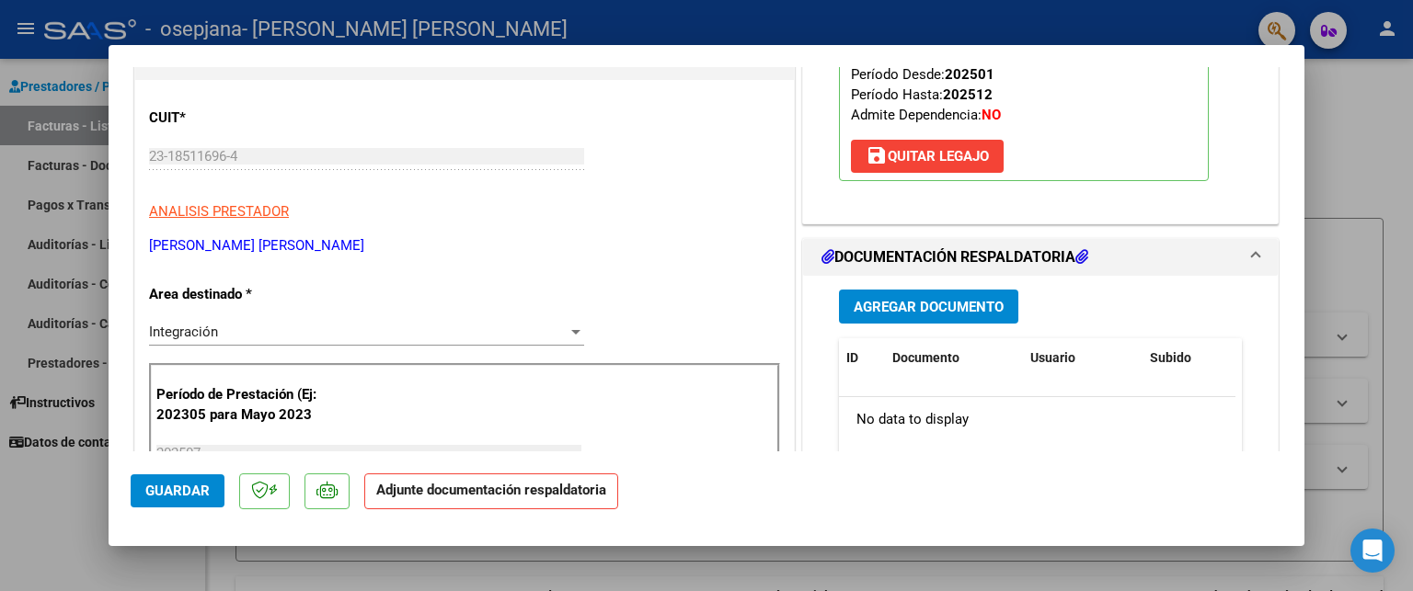
click at [927, 304] on span "Agregar Documento" at bounding box center [928, 307] width 150 height 17
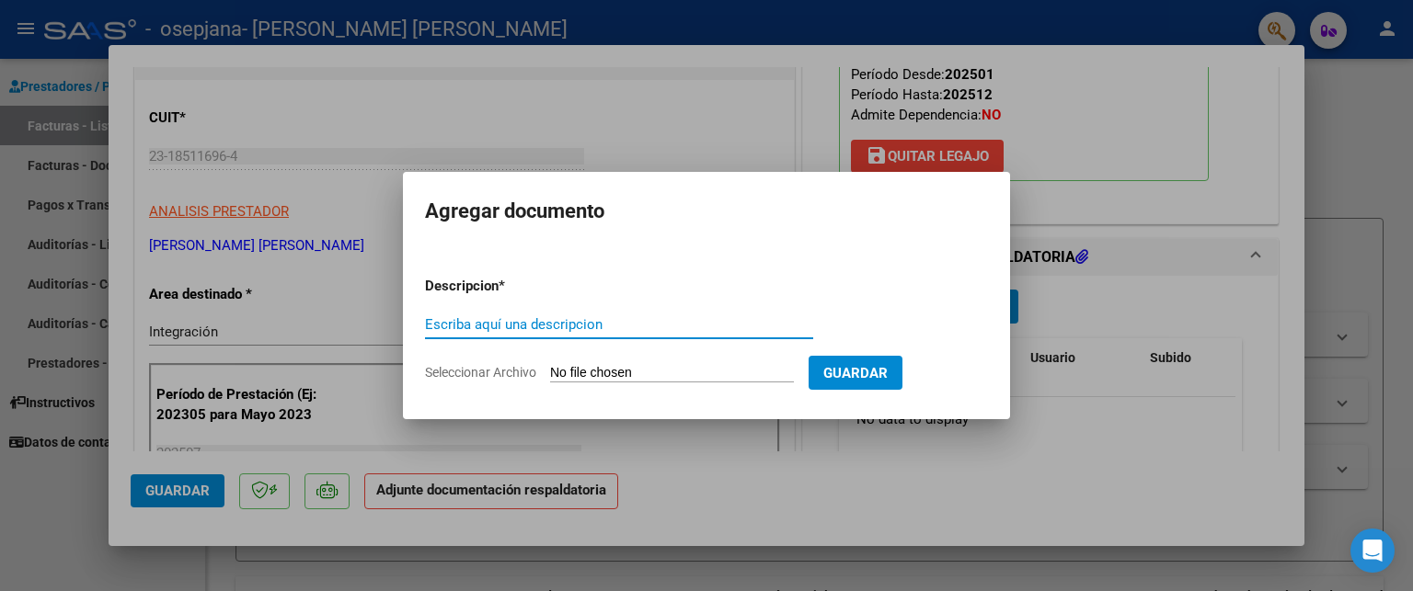
click at [573, 330] on input "Escriba aquí una descripcion" at bounding box center [619, 324] width 388 height 17
type input "PLANILLA DE ASIST [DATE]"
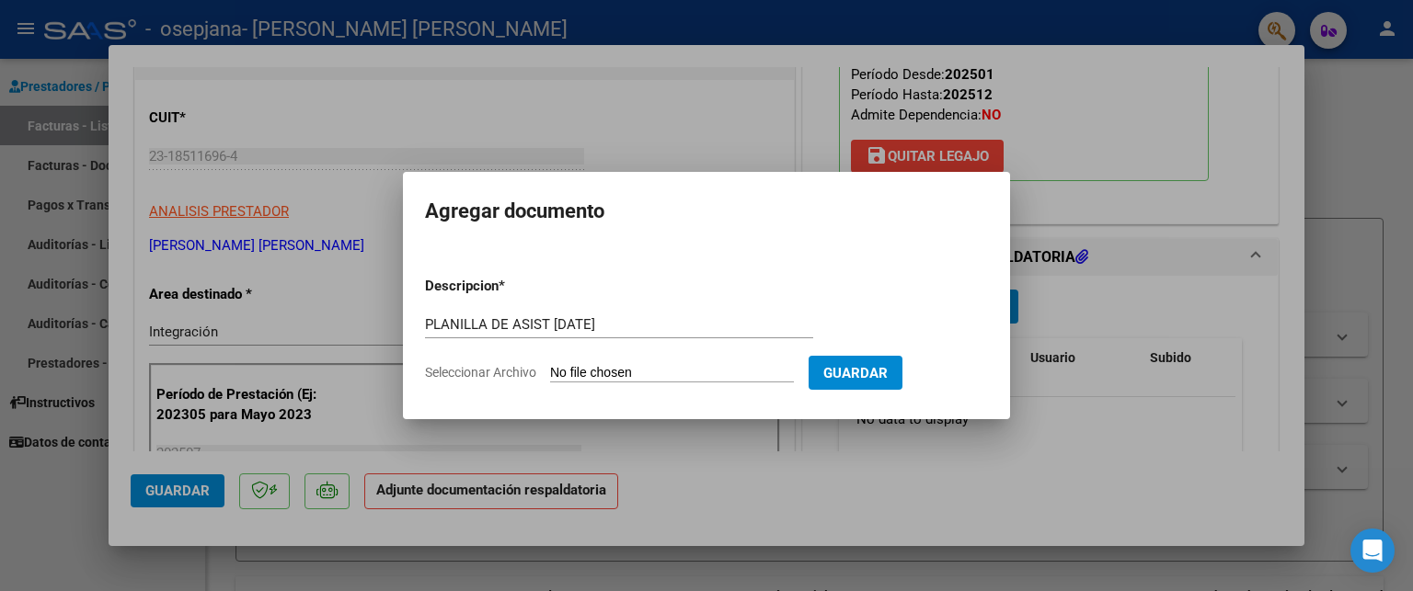
click at [519, 371] on span "Seleccionar Archivo" at bounding box center [480, 372] width 111 height 15
click at [550, 371] on input "Seleccionar Archivo" at bounding box center [672, 373] width 244 height 17
type input "C:\fakepath\plani de asist psicope prest [PERSON_NAME].pdf"
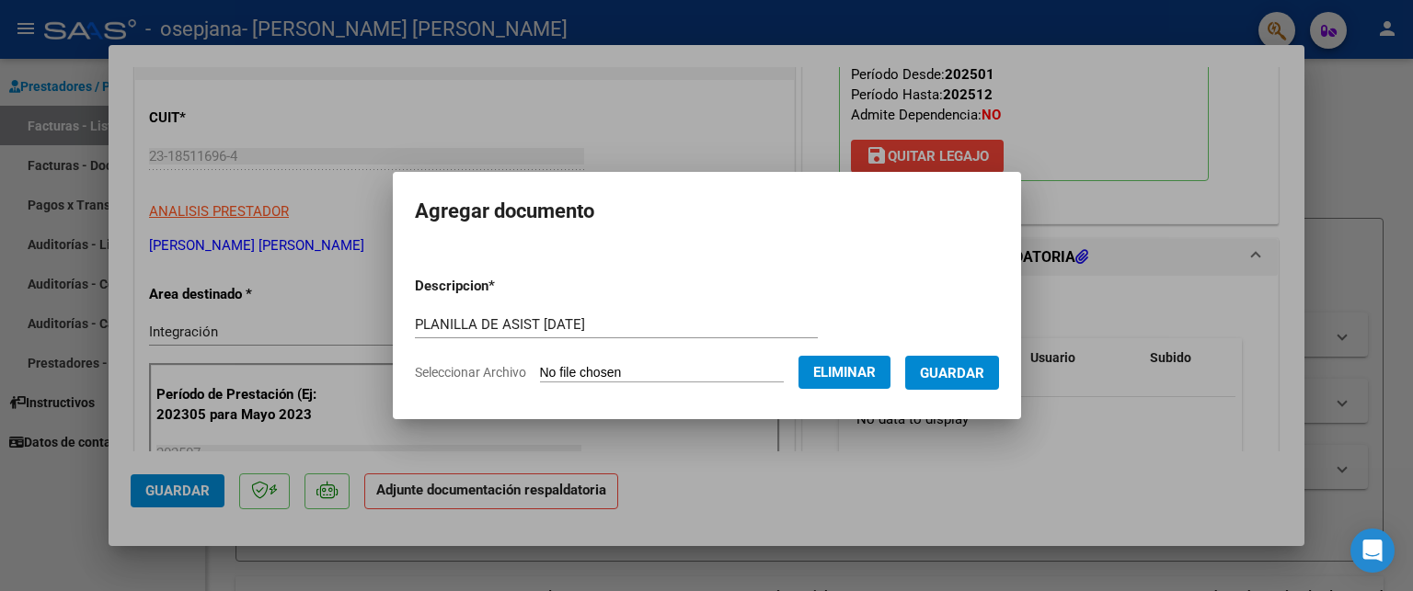
click at [961, 377] on span "Guardar" at bounding box center [952, 373] width 64 height 17
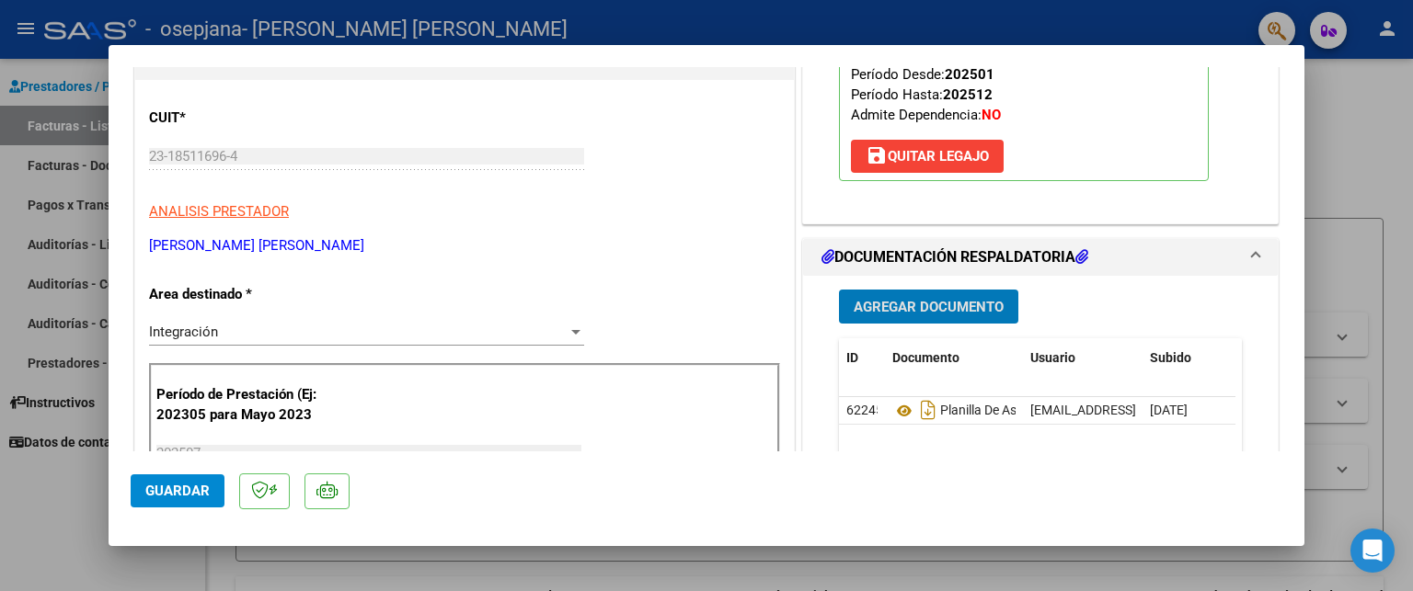
click at [177, 483] on span "Guardar" at bounding box center [177, 491] width 64 height 17
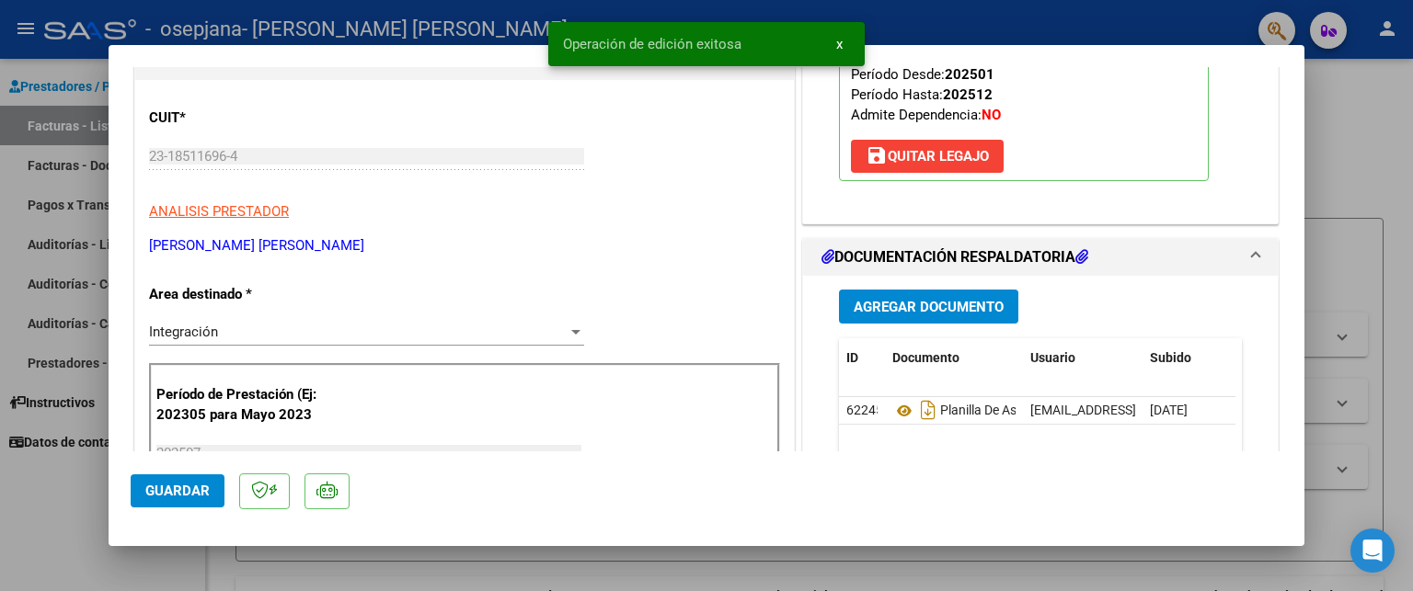
click at [62, 62] on div at bounding box center [706, 295] width 1413 height 591
type input "$ 0,00"
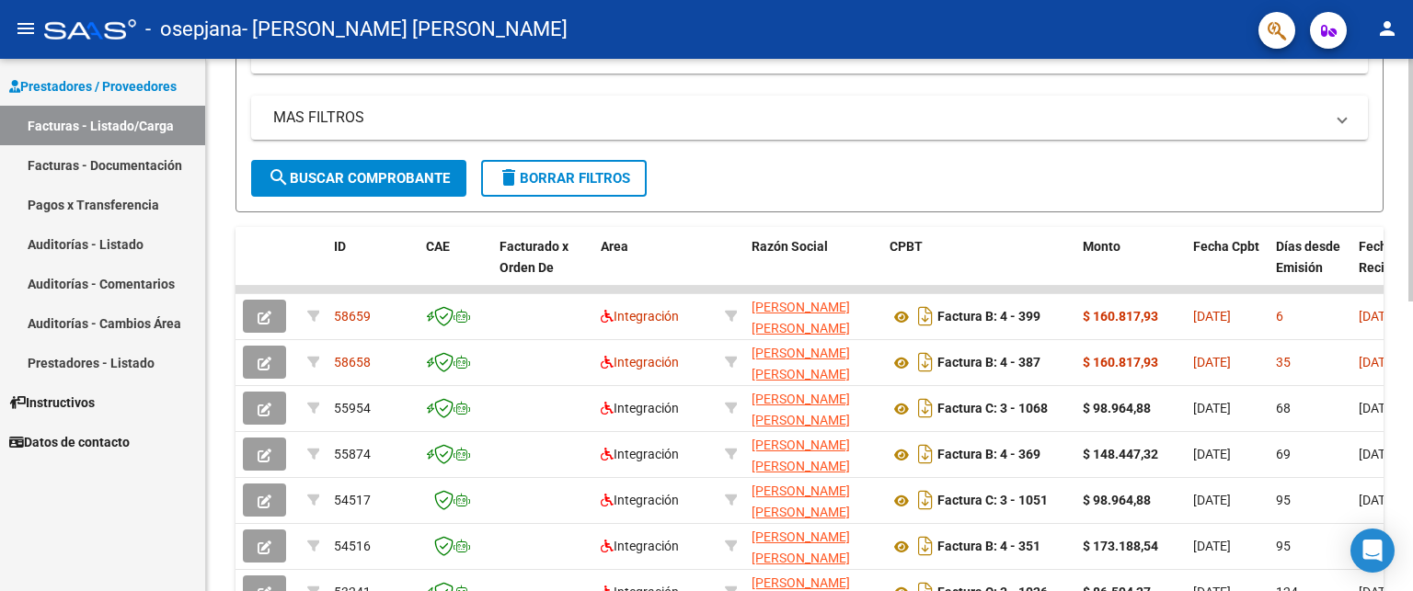
scroll to position [357, 0]
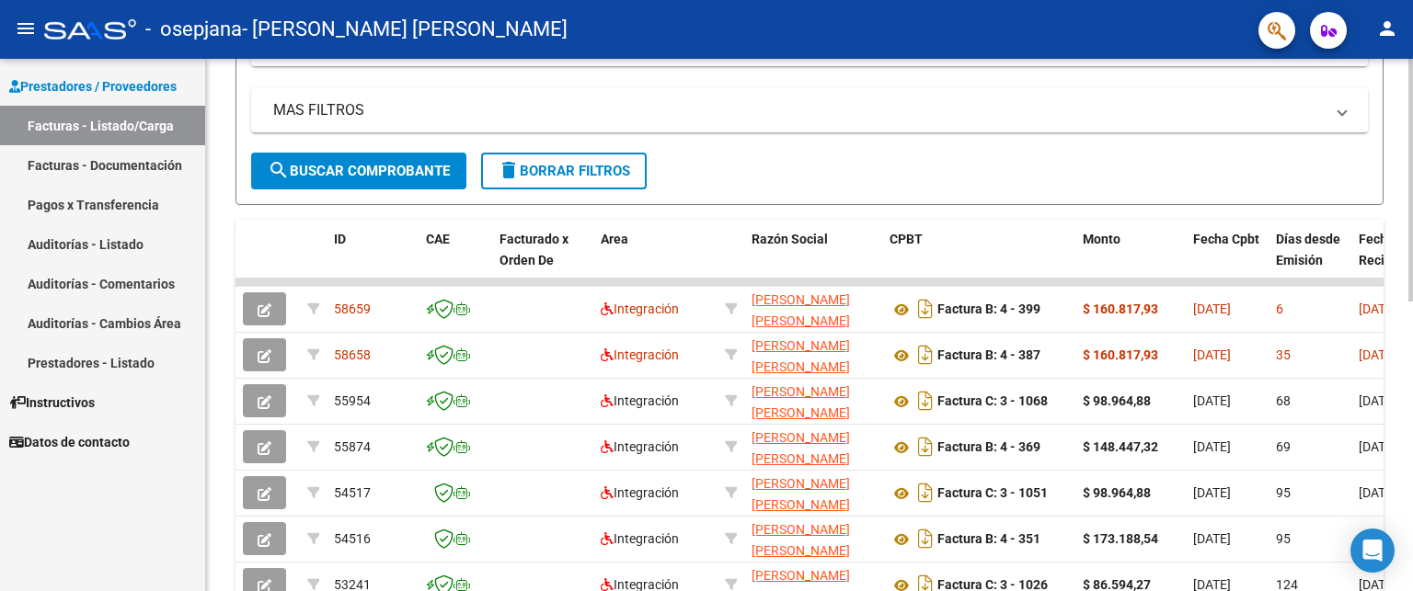
click at [1412, 435] on div at bounding box center [1410, 345] width 5 height 243
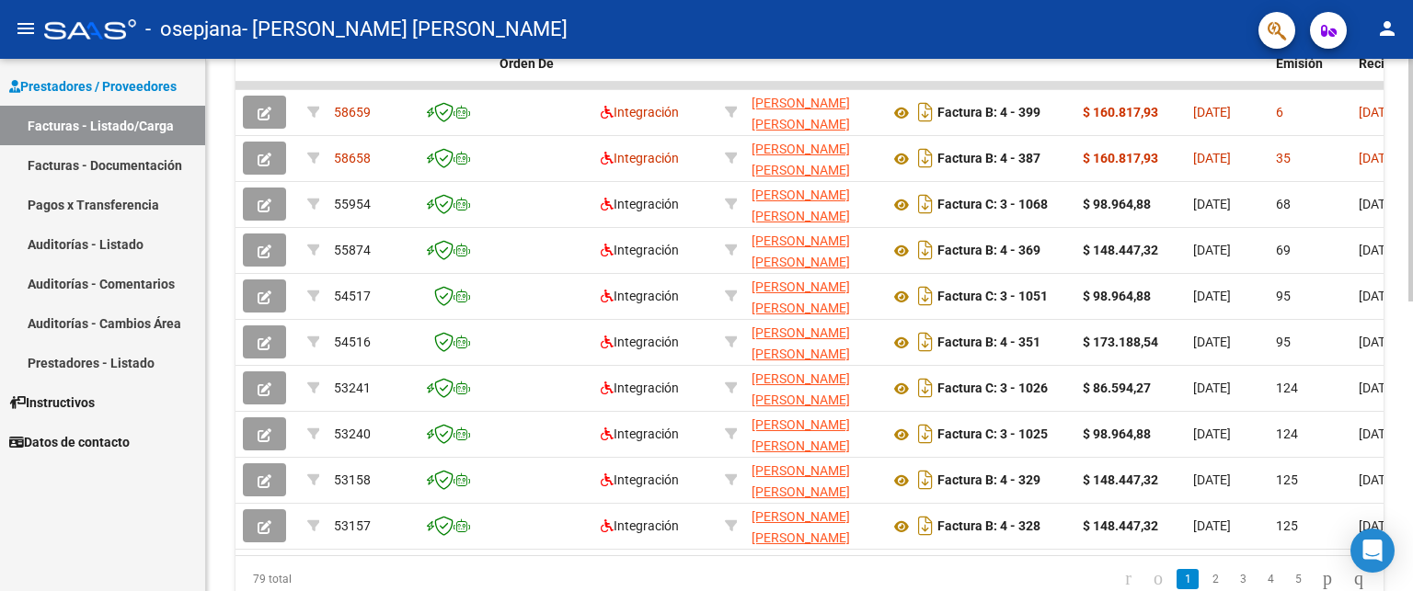
scroll to position [635, 0]
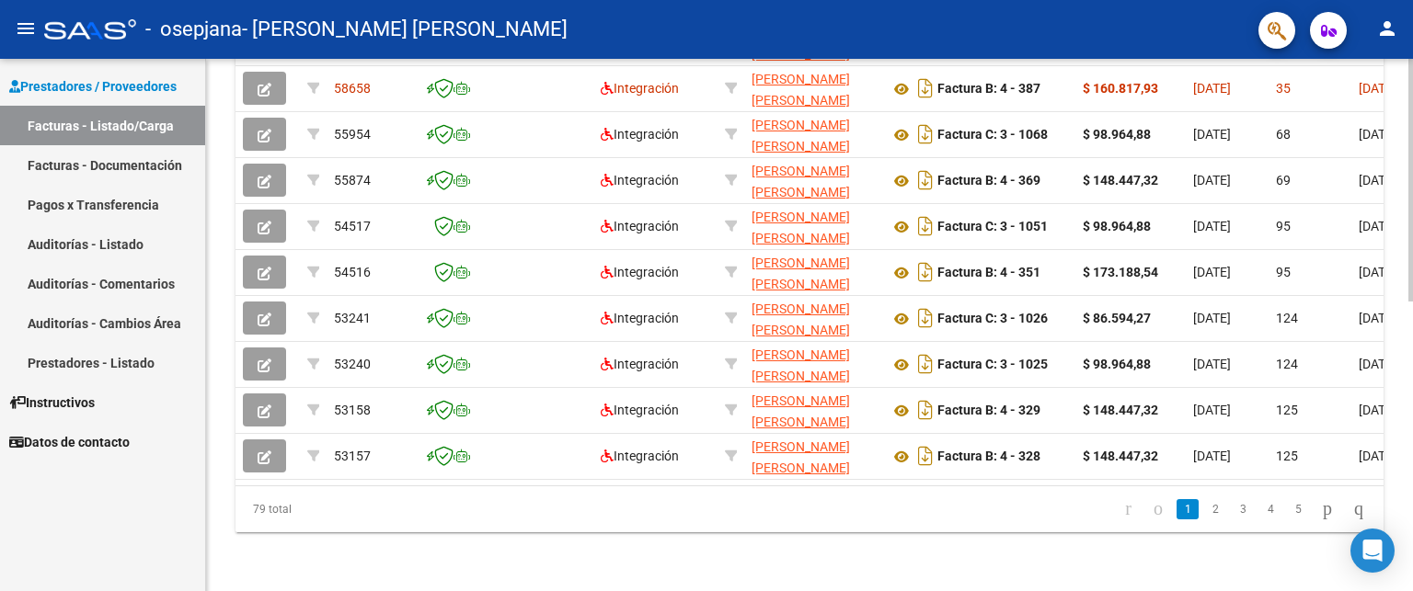
click at [1412, 562] on div at bounding box center [1410, 470] width 5 height 243
click at [1351, 501] on icon "go to last page" at bounding box center [1358, 509] width 15 height 22
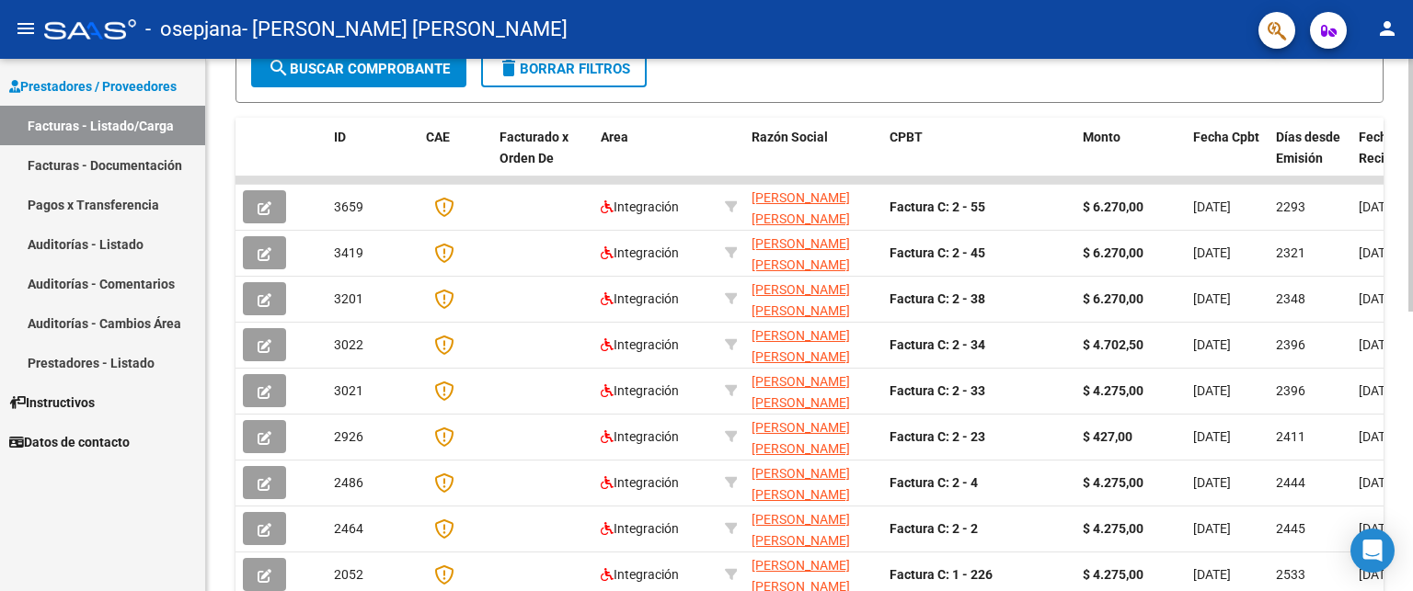
scroll to position [452, 0]
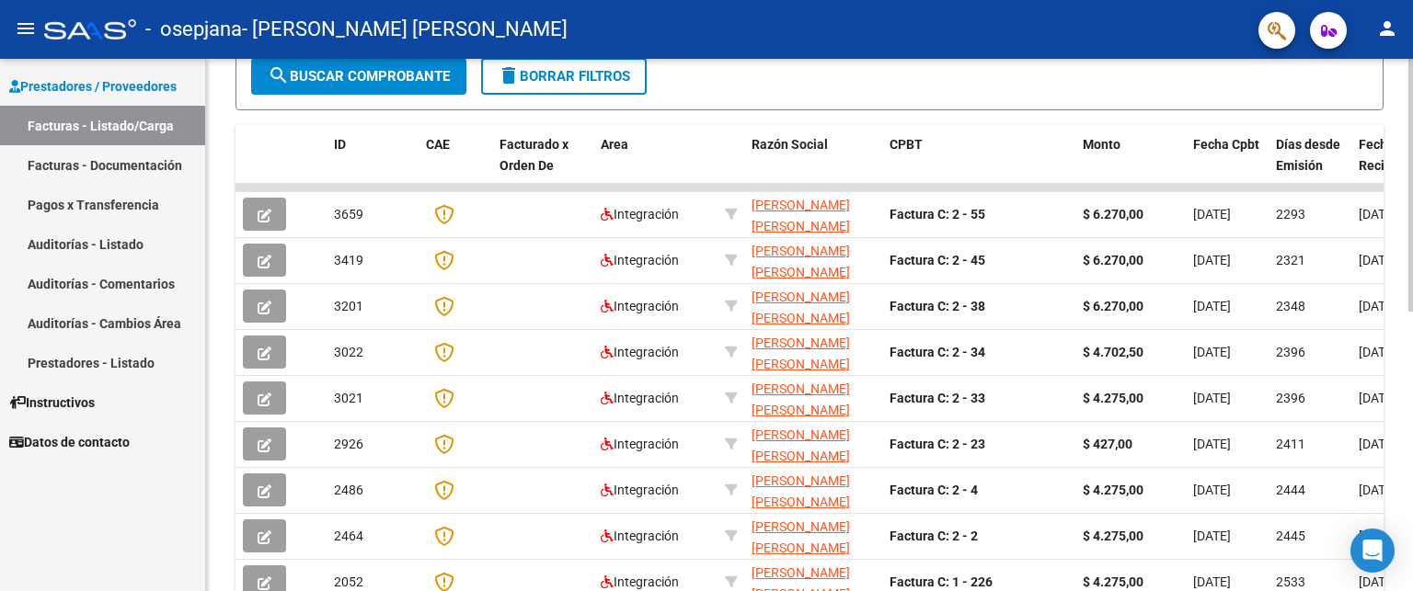
click at [1409, 349] on div at bounding box center [1410, 404] width 5 height 253
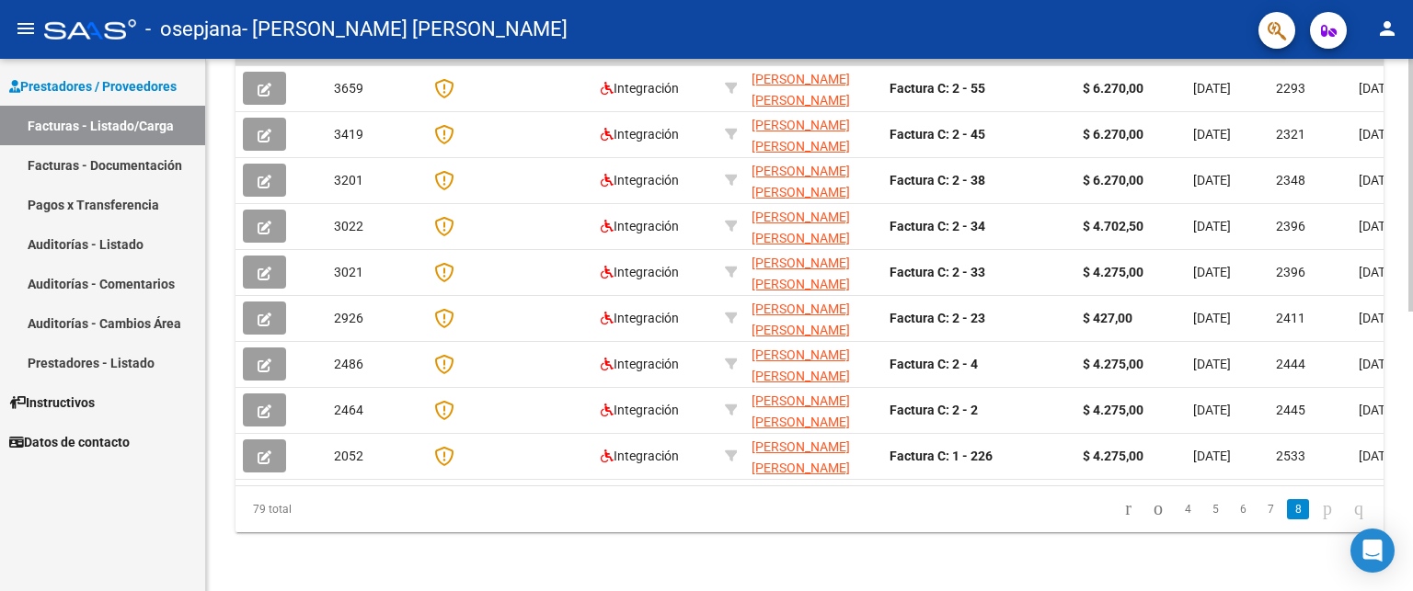
scroll to position [589, 0]
click at [1412, 420] on div at bounding box center [1410, 464] width 5 height 253
click at [1122, 511] on icon "go to first page" at bounding box center [1128, 509] width 12 height 22
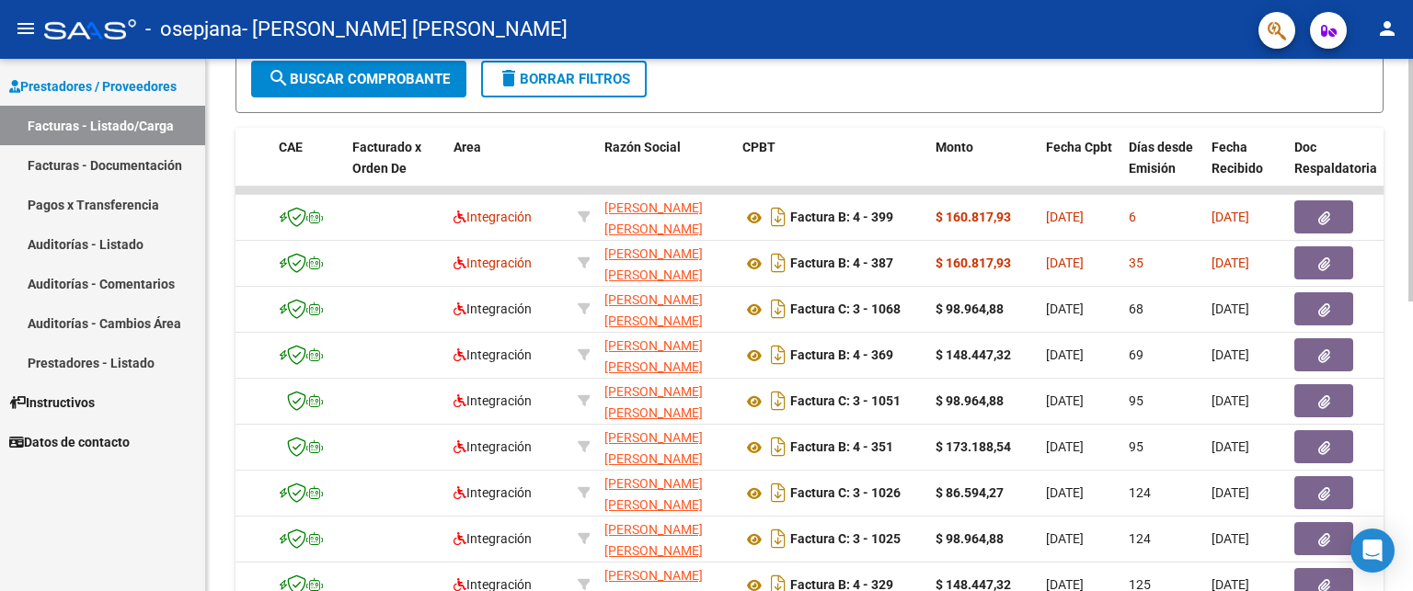
scroll to position [447, 0]
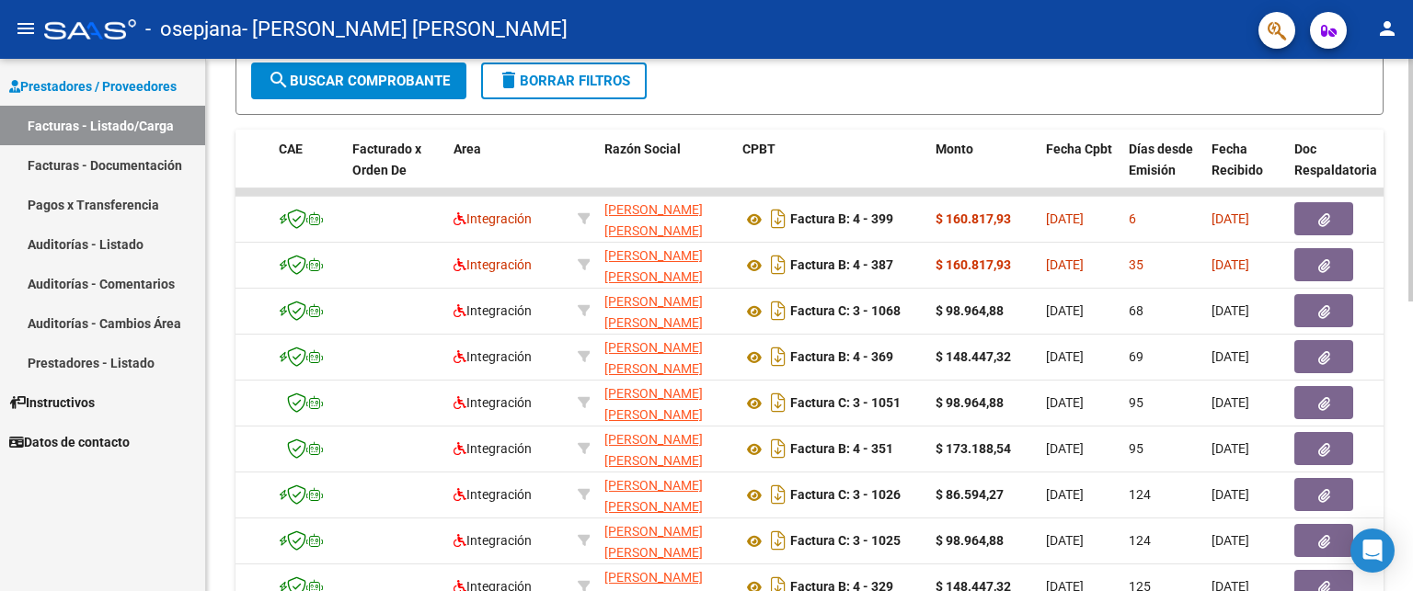
click at [1399, 308] on div "Video tutorial PRESTADORES -> Listado de CPBTs Emitidos por Prestadores / Prove…" at bounding box center [811, 190] width 1211 height 1156
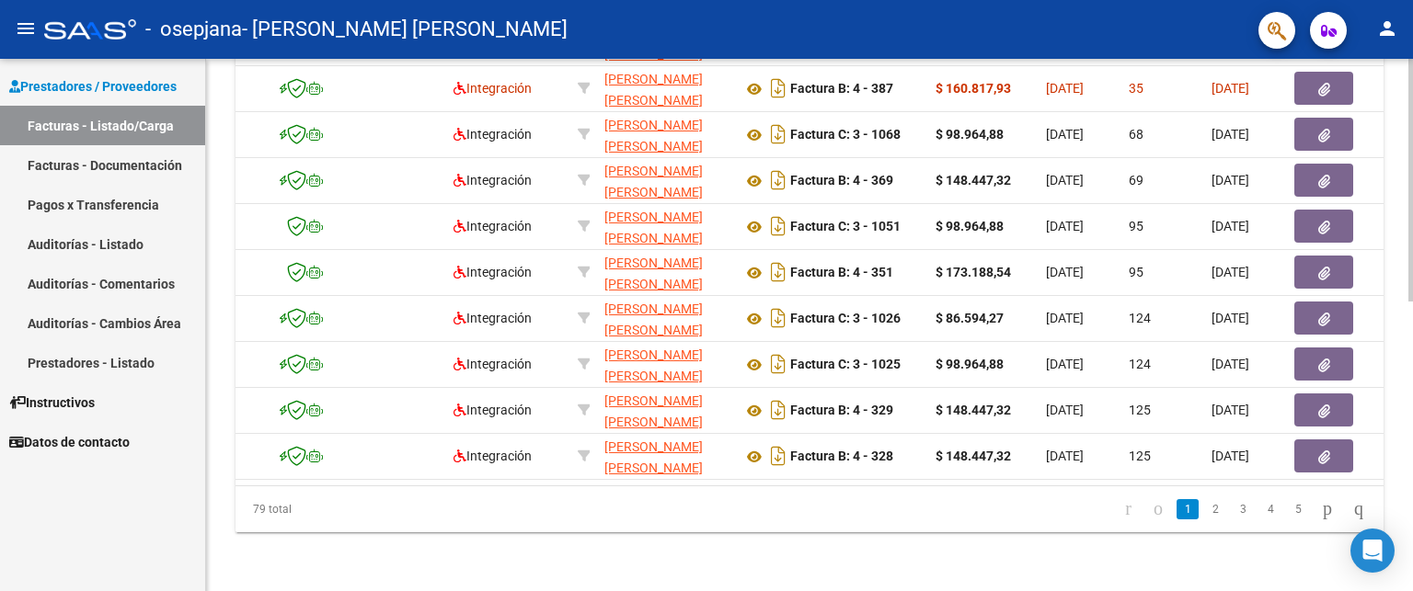
scroll to position [635, 0]
click at [1412, 423] on div at bounding box center [1410, 470] width 5 height 243
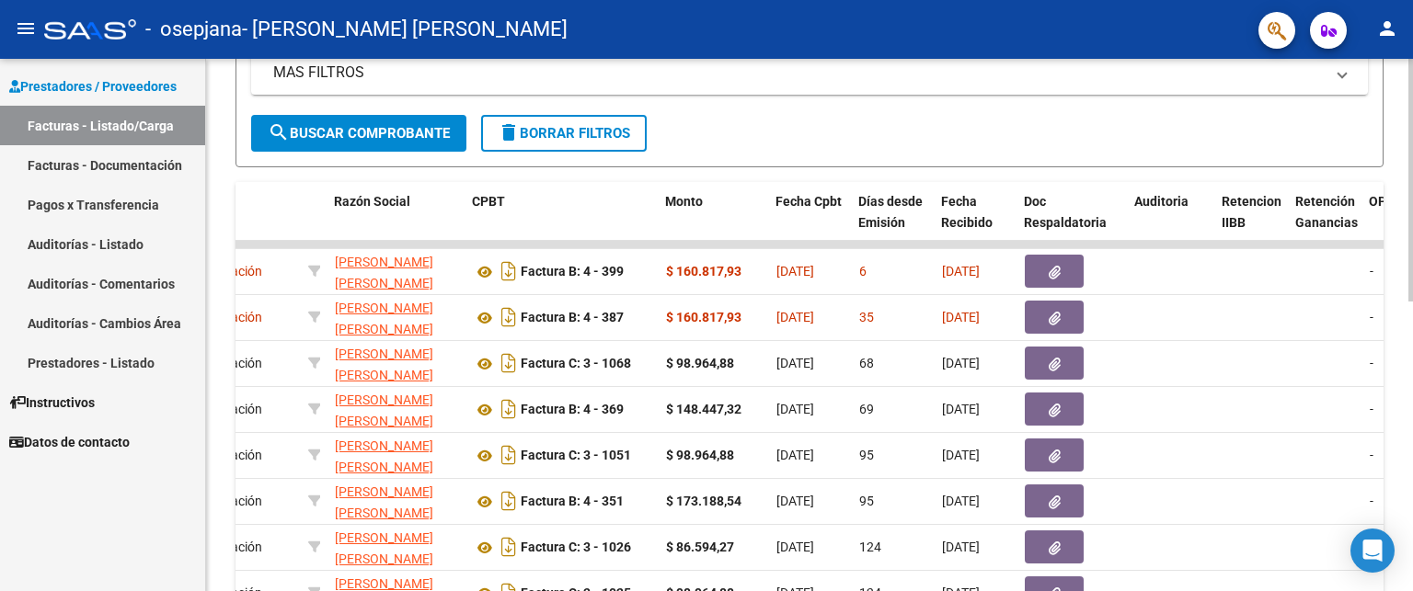
scroll to position [372, 0]
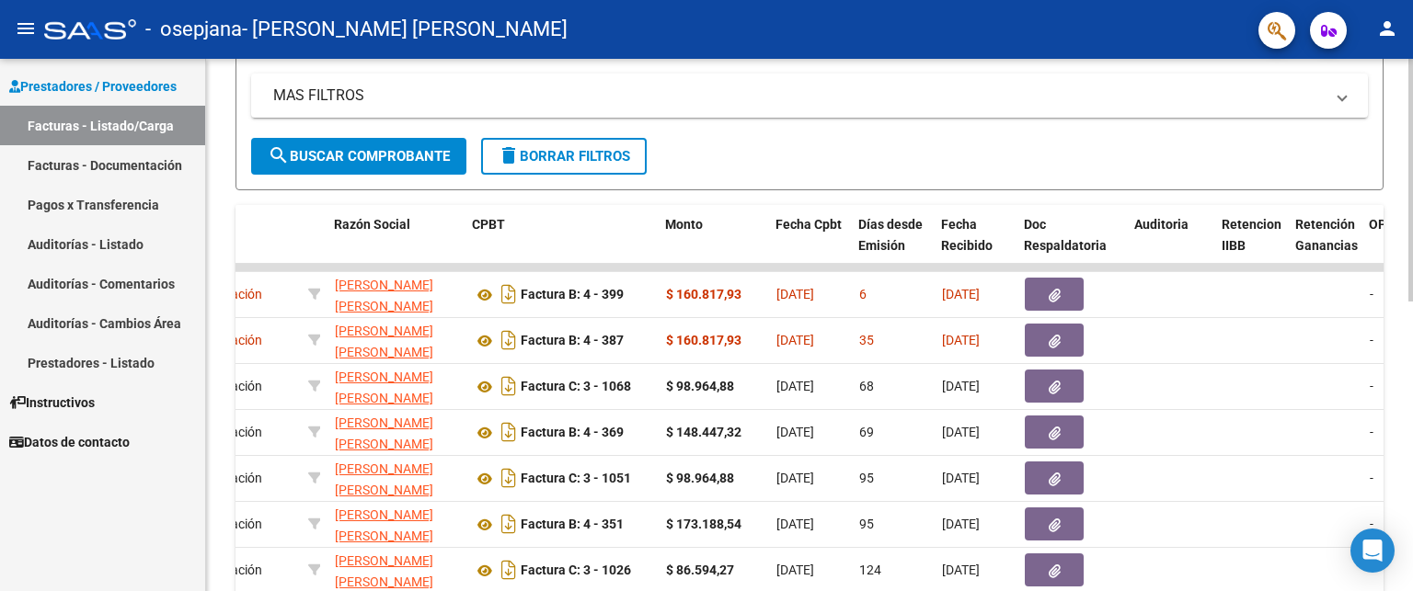
click at [1387, 249] on div "Video tutorial PRESTADORES -> Listado de CPBTs Emitidos por Prestadores / Prove…" at bounding box center [811, 265] width 1211 height 1156
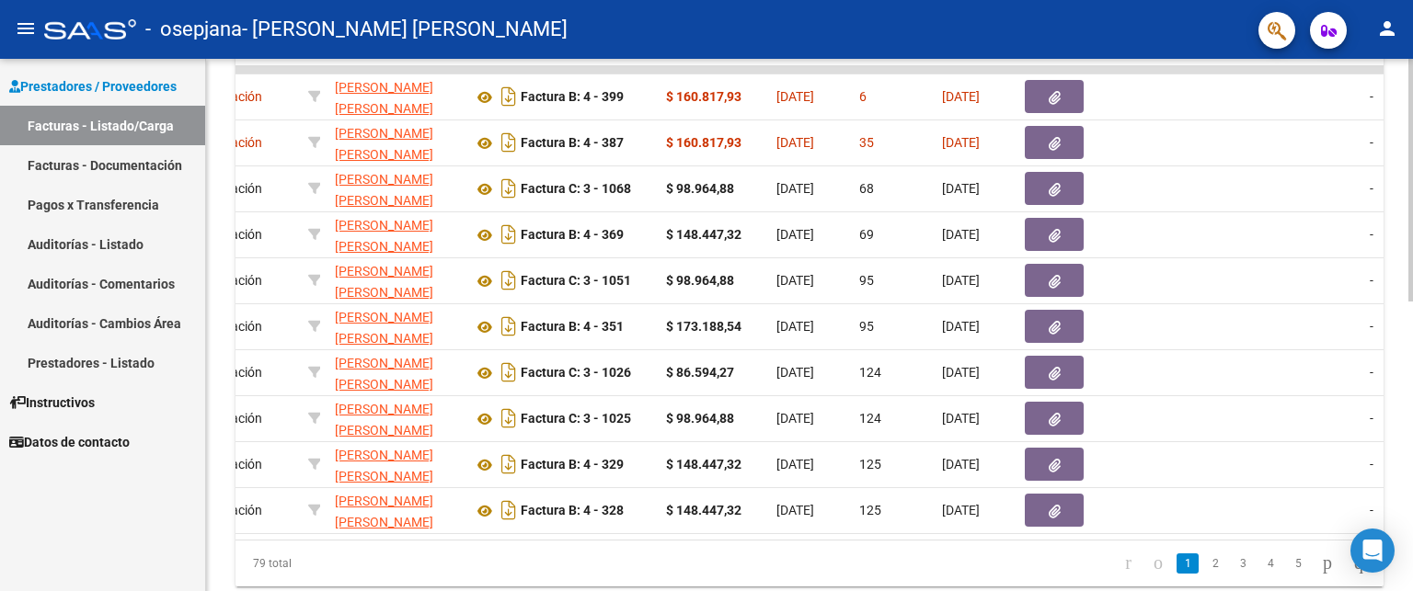
scroll to position [635, 0]
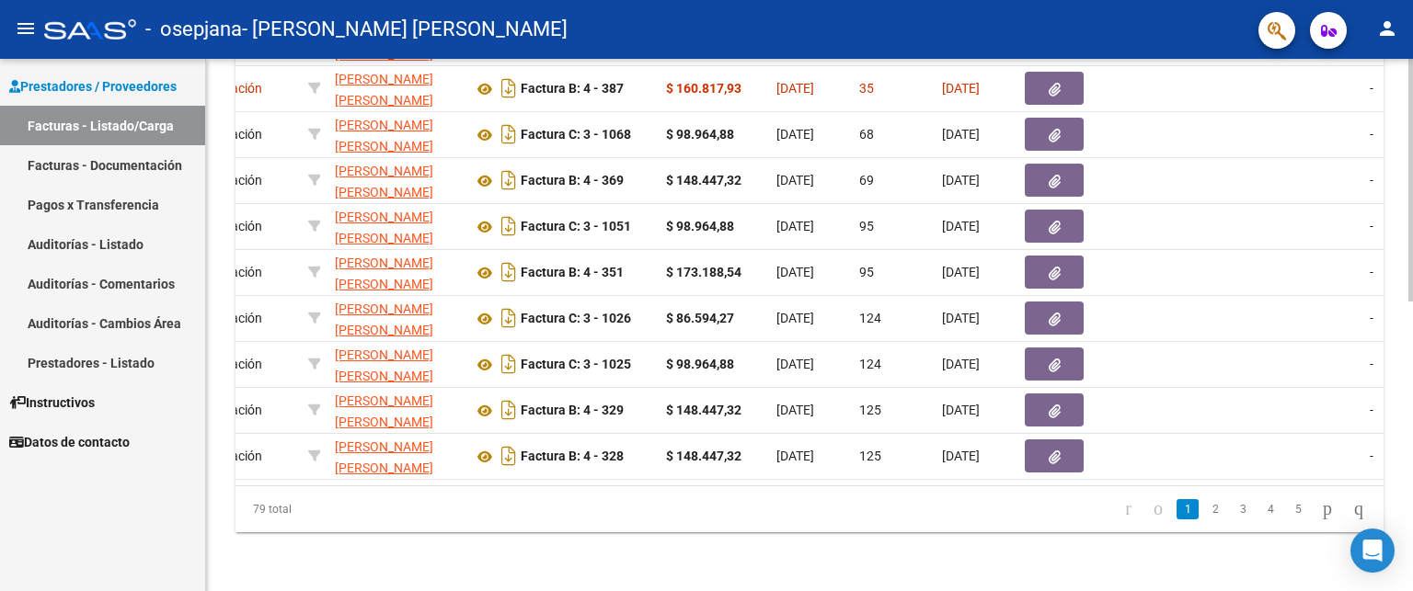
click at [1412, 437] on div at bounding box center [1410, 470] width 5 height 243
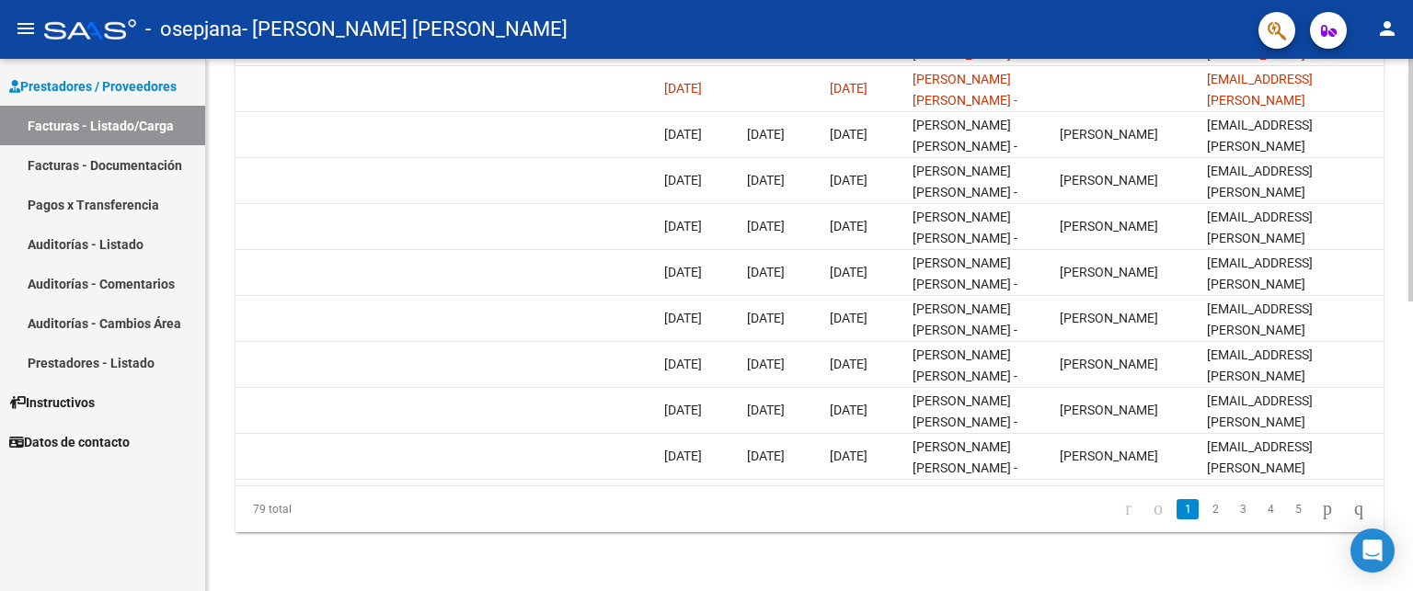
click at [1412, 411] on div at bounding box center [1410, 470] width 5 height 243
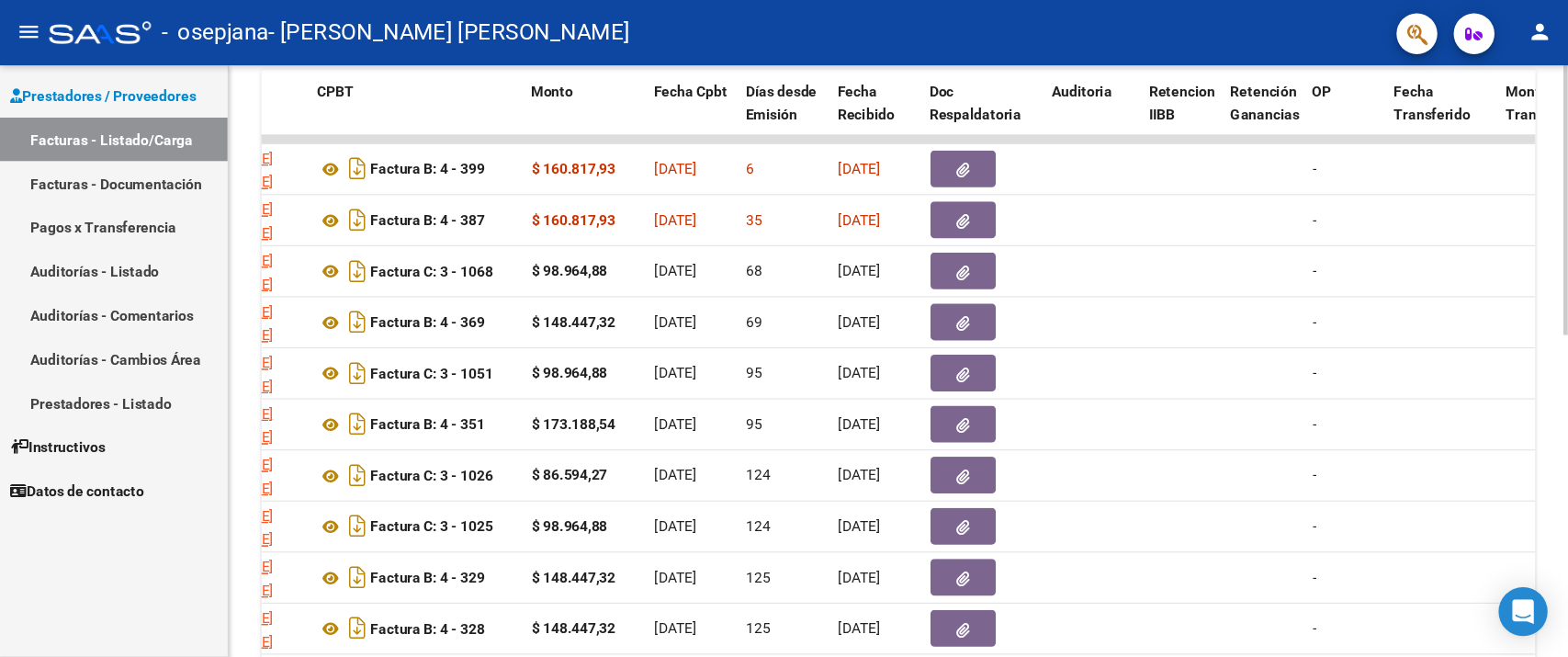
scroll to position [514, 0]
click at [1407, 353] on div at bounding box center [1408, 418] width 5 height 243
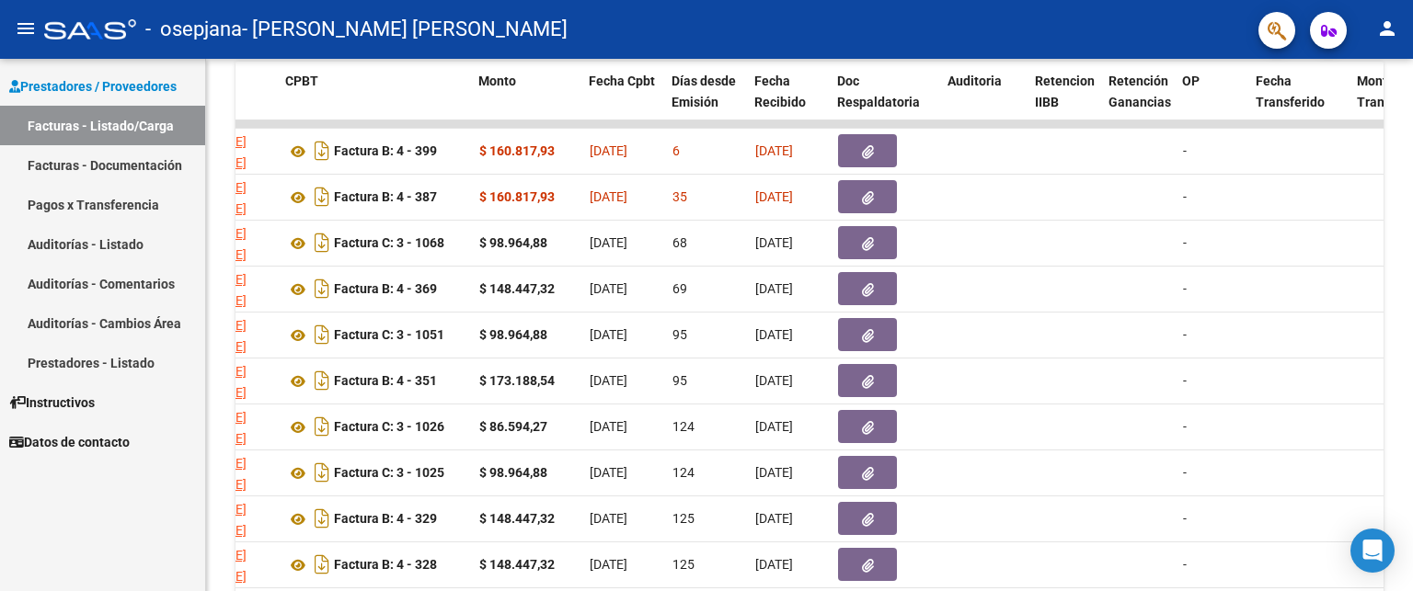
drag, startPoint x: 1004, startPoint y: 24, endPoint x: 997, endPoint y: -50, distance: 73.9
click at [997, 0] on html "menu - osepjana - [PERSON_NAME] [PERSON_NAME] person Prestadores / Proveedores …" at bounding box center [706, 295] width 1413 height 591
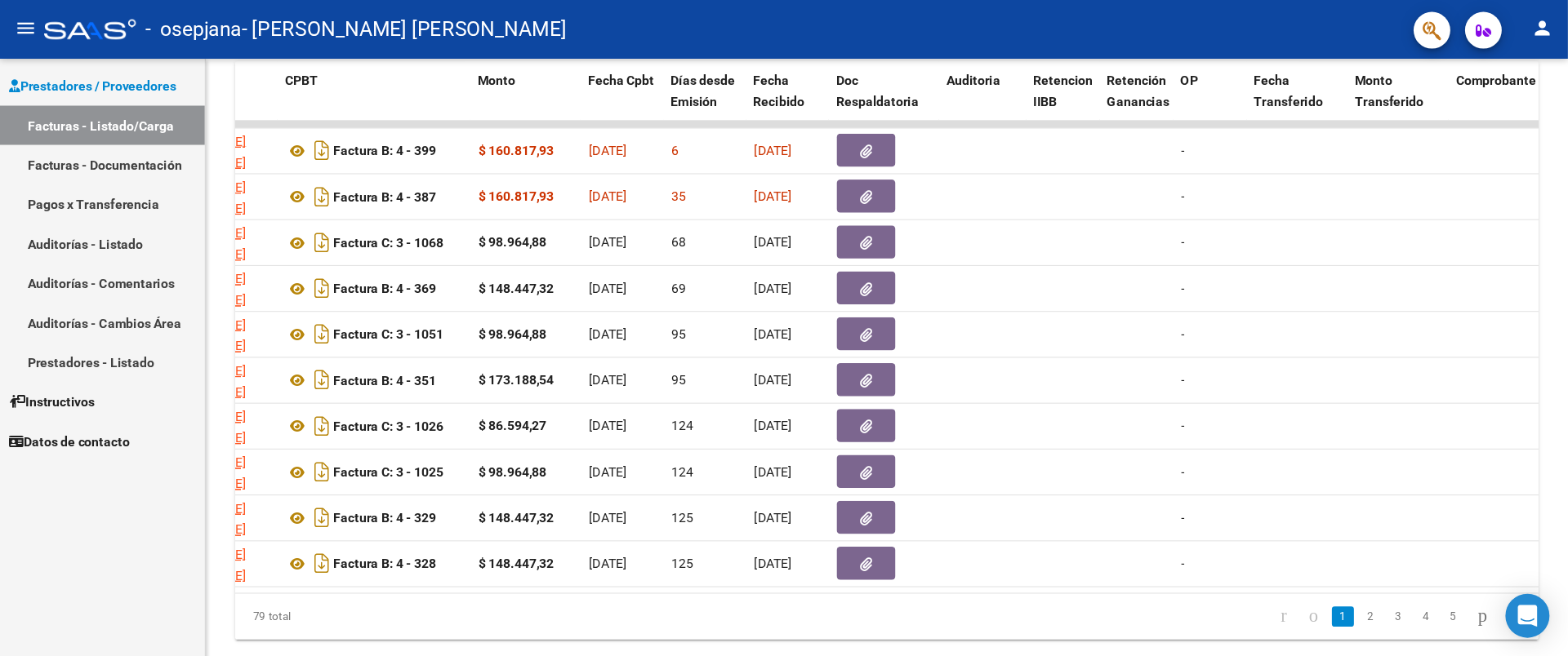
scroll to position [0, 536]
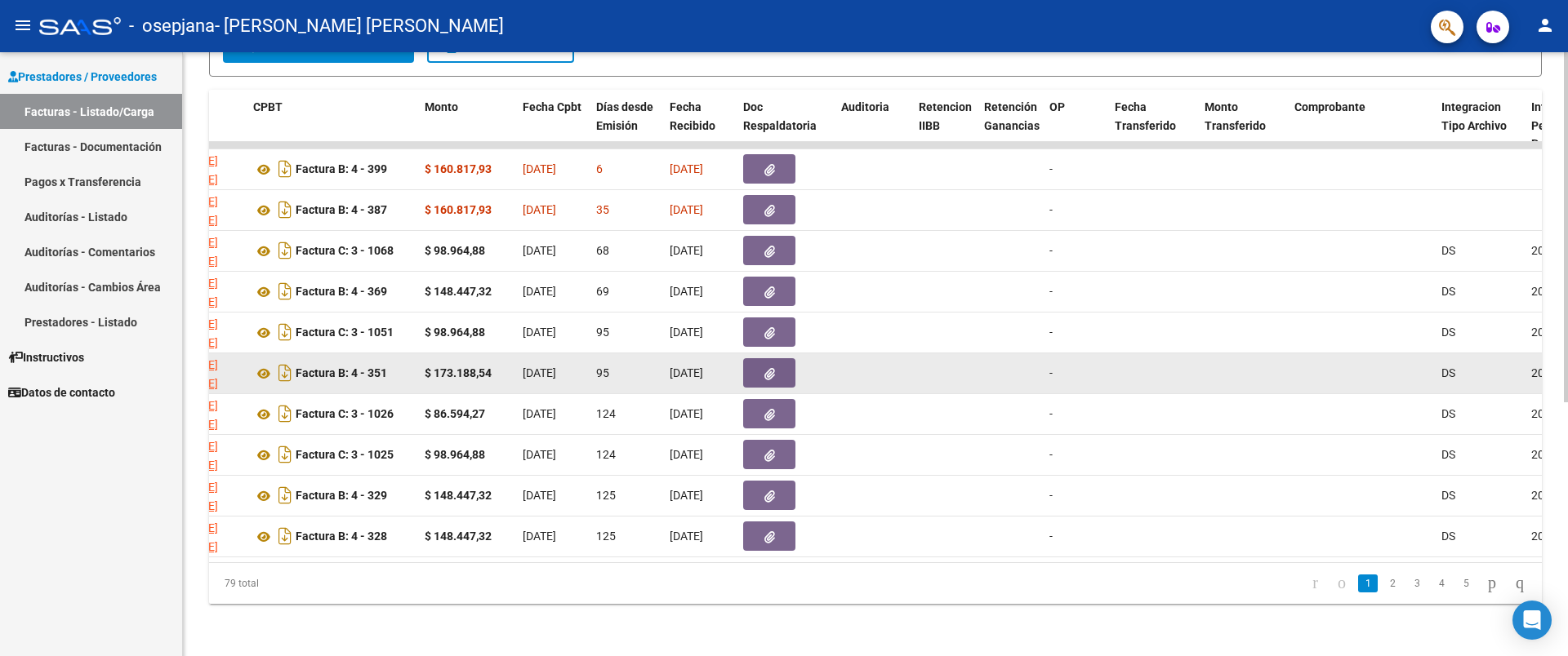
drag, startPoint x: 1215, startPoint y: 0, endPoint x: 991, endPoint y: 367, distance: 430.0
click at [991, 367] on datatable-body-cell at bounding box center [1010, 373] width 66 height 40
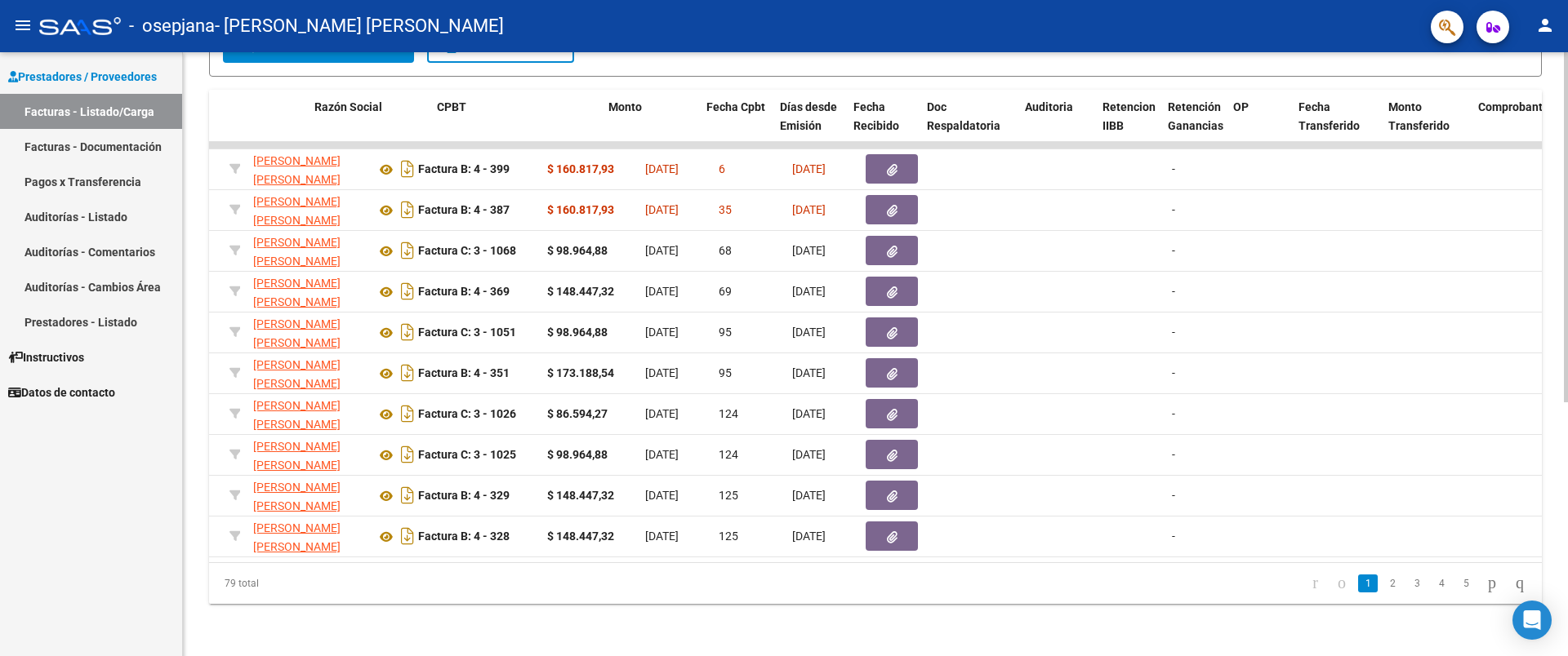
scroll to position [0, 432]
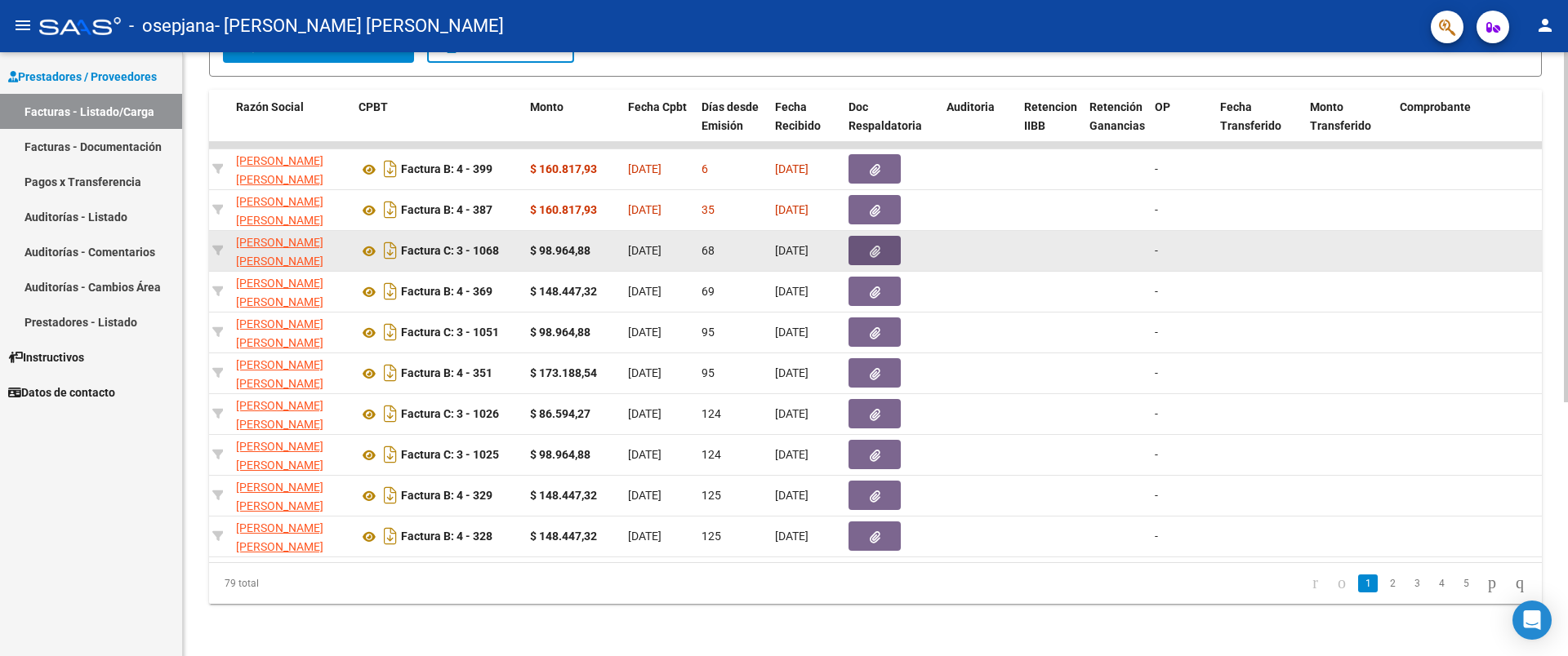
click at [877, 246] on icon "button" at bounding box center [875, 252] width 11 height 12
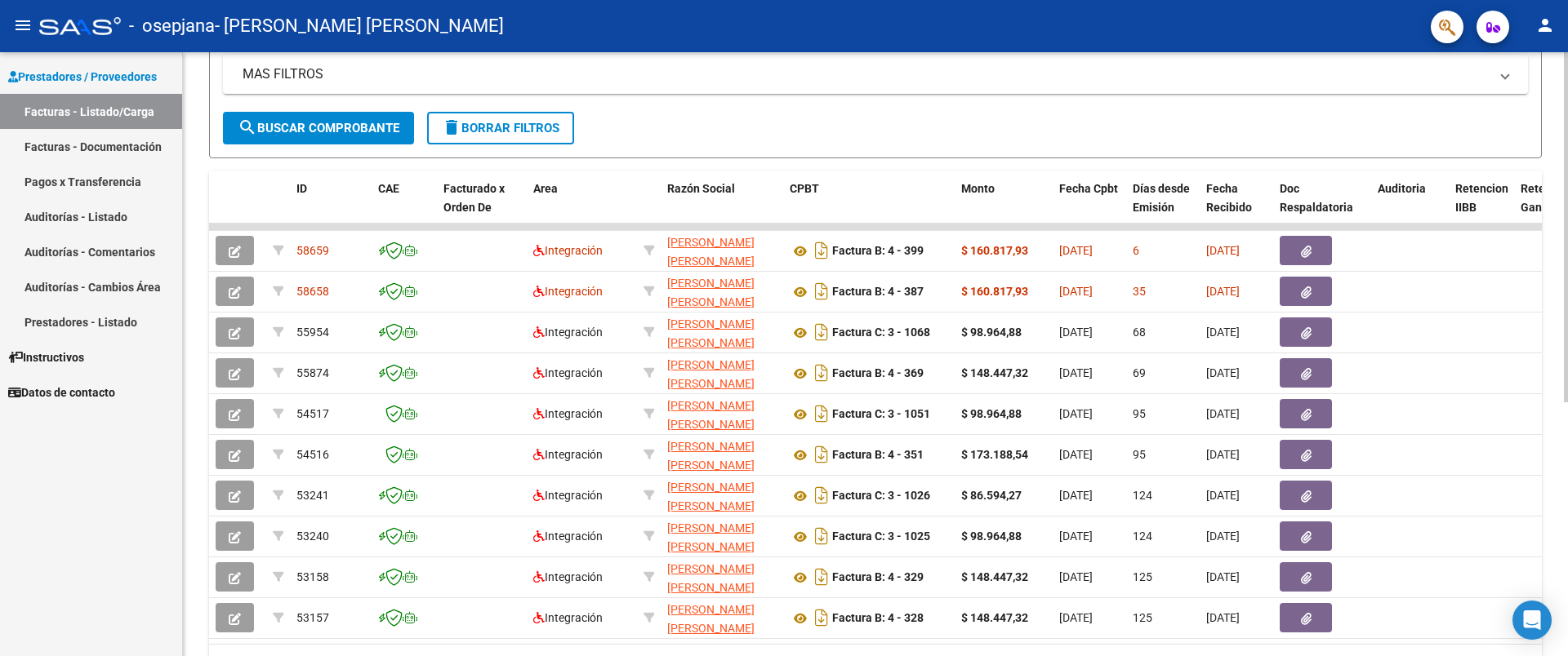
scroll to position [342, 0]
click at [1564, 350] on div at bounding box center [1565, 433] width 4 height 351
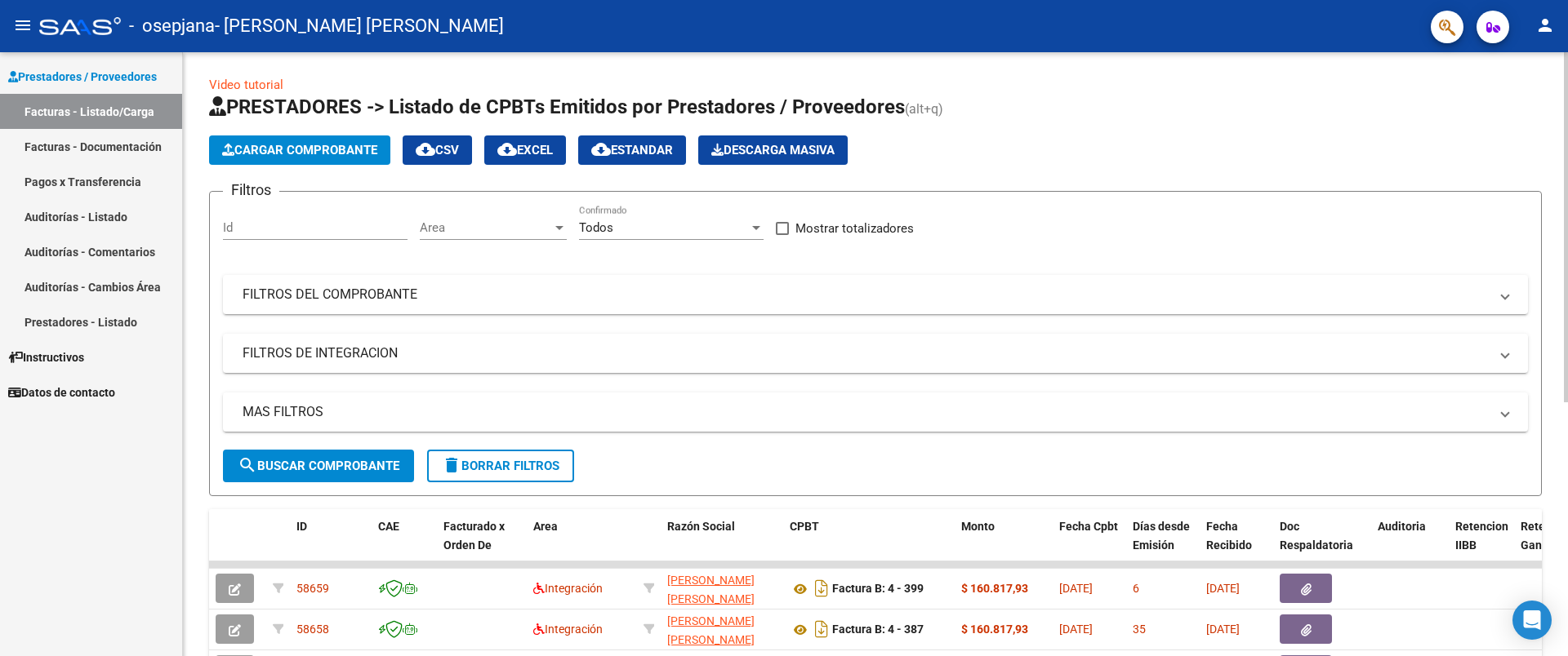
scroll to position [0, 0]
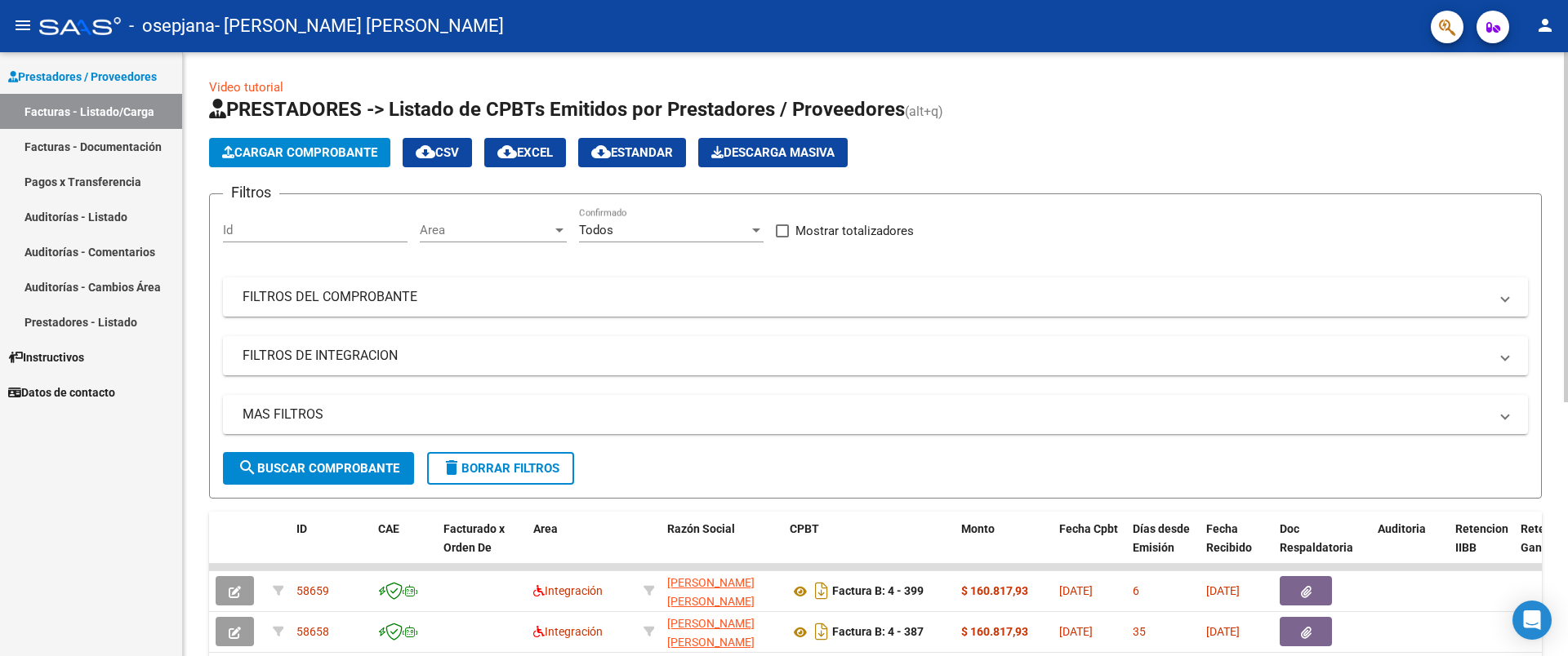
click at [1547, 224] on div "Video tutorial PRESTADORES -> Listado de CPBTs Emitidos por Prestadores / Prove…" at bounding box center [877, 565] width 1389 height 1026
click at [257, 78] on div "Video tutorial PRESTADORES -> Listado de CPBTs Emitidos por Prestadores / Prove…" at bounding box center [875, 552] width 1333 height 948
click at [329, 21] on span "- [PERSON_NAME] [PERSON_NAME]" at bounding box center [360, 26] width 289 height 36
click at [123, 81] on span "Prestadores / Proveedores" at bounding box center [82, 76] width 148 height 18
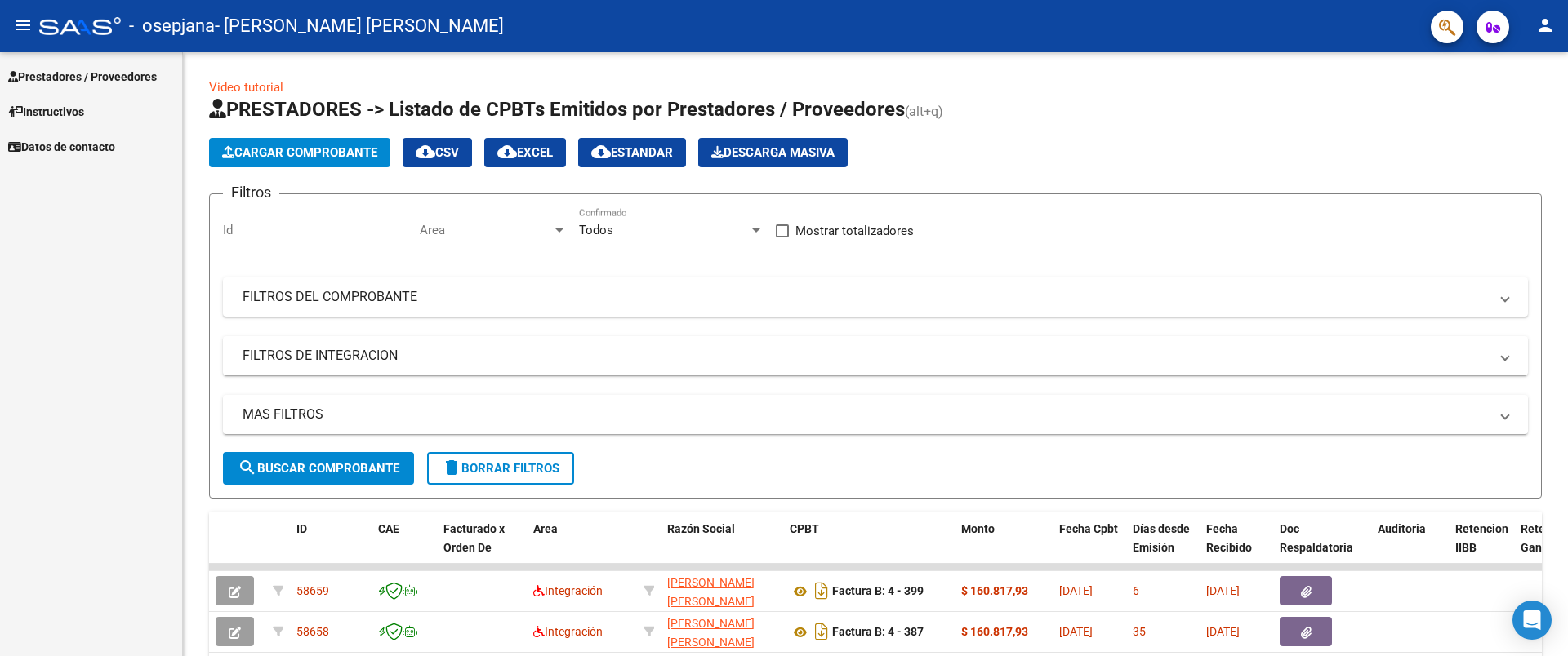
click at [62, 76] on span "Prestadores / Proveedores" at bounding box center [82, 76] width 148 height 18
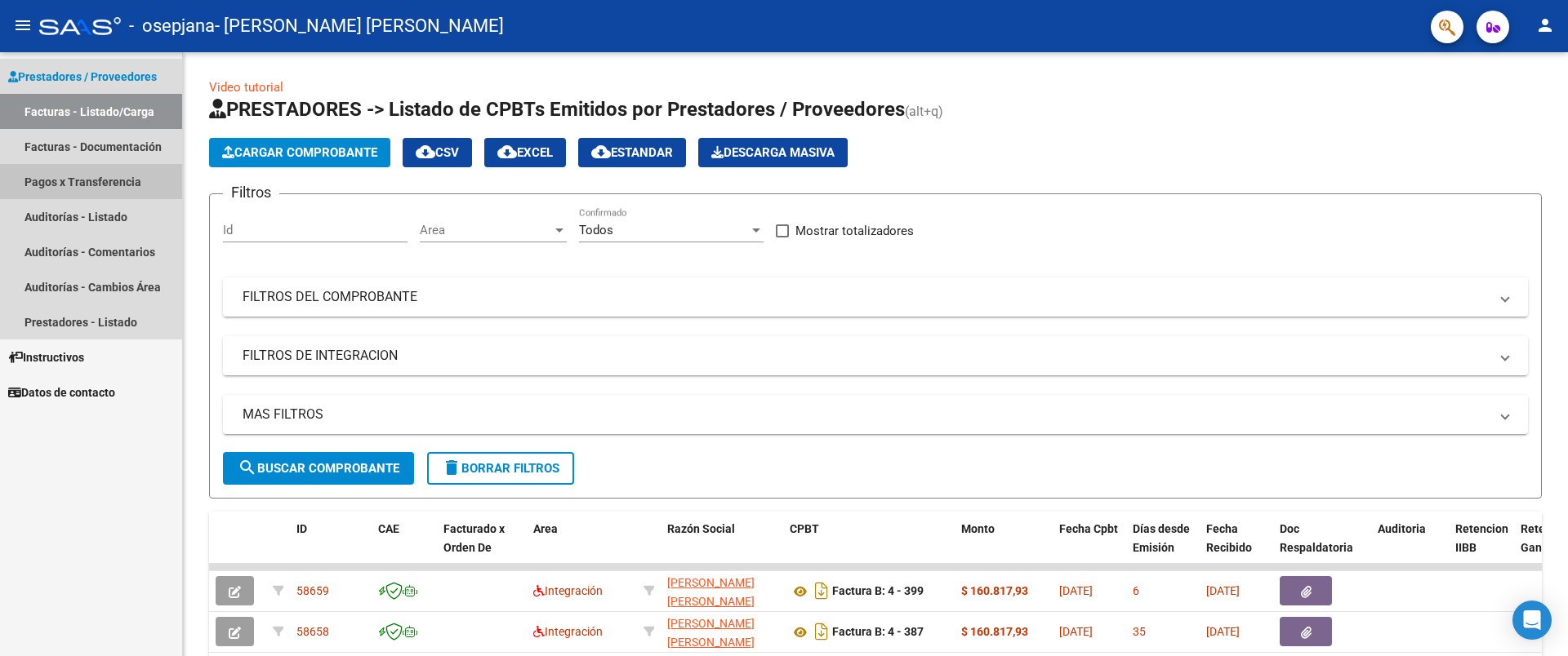
click at [90, 178] on link "Pagos x Transferencia" at bounding box center [91, 182] width 182 height 36
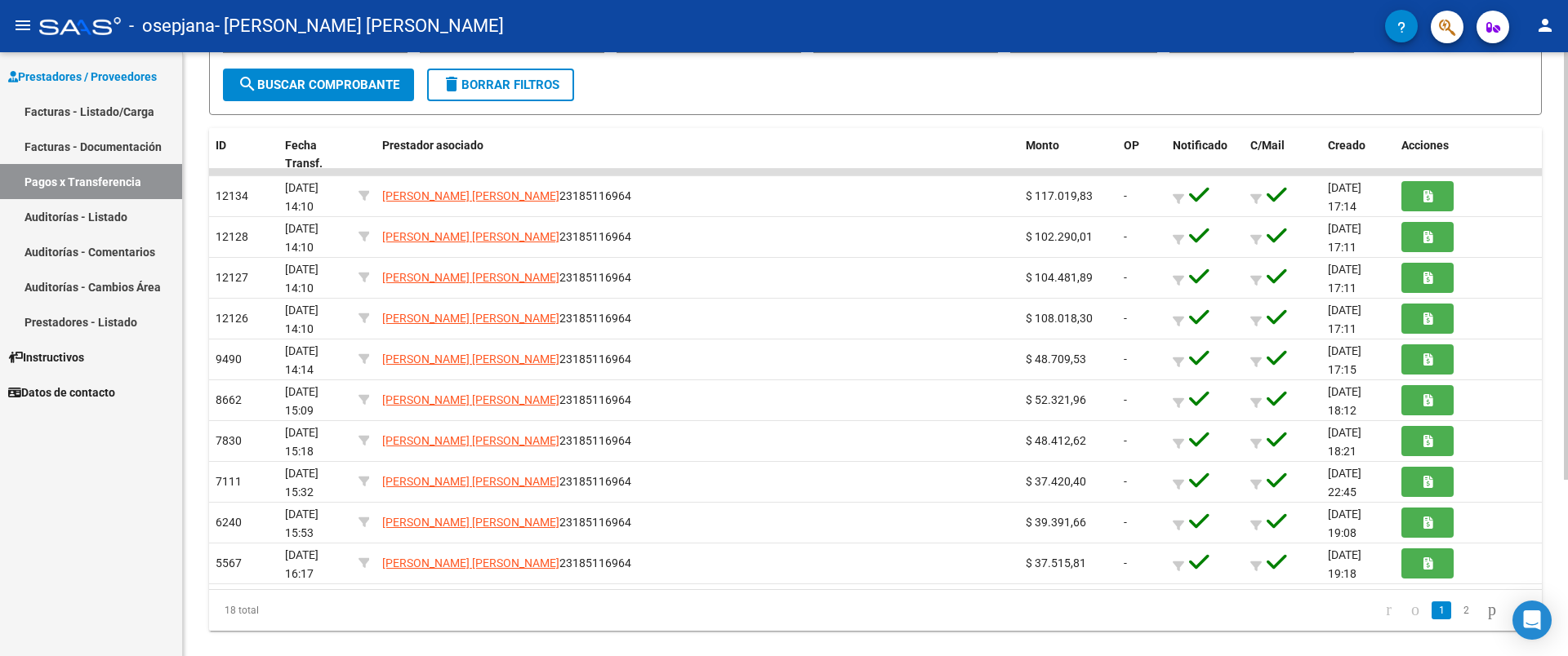
scroll to position [249, 0]
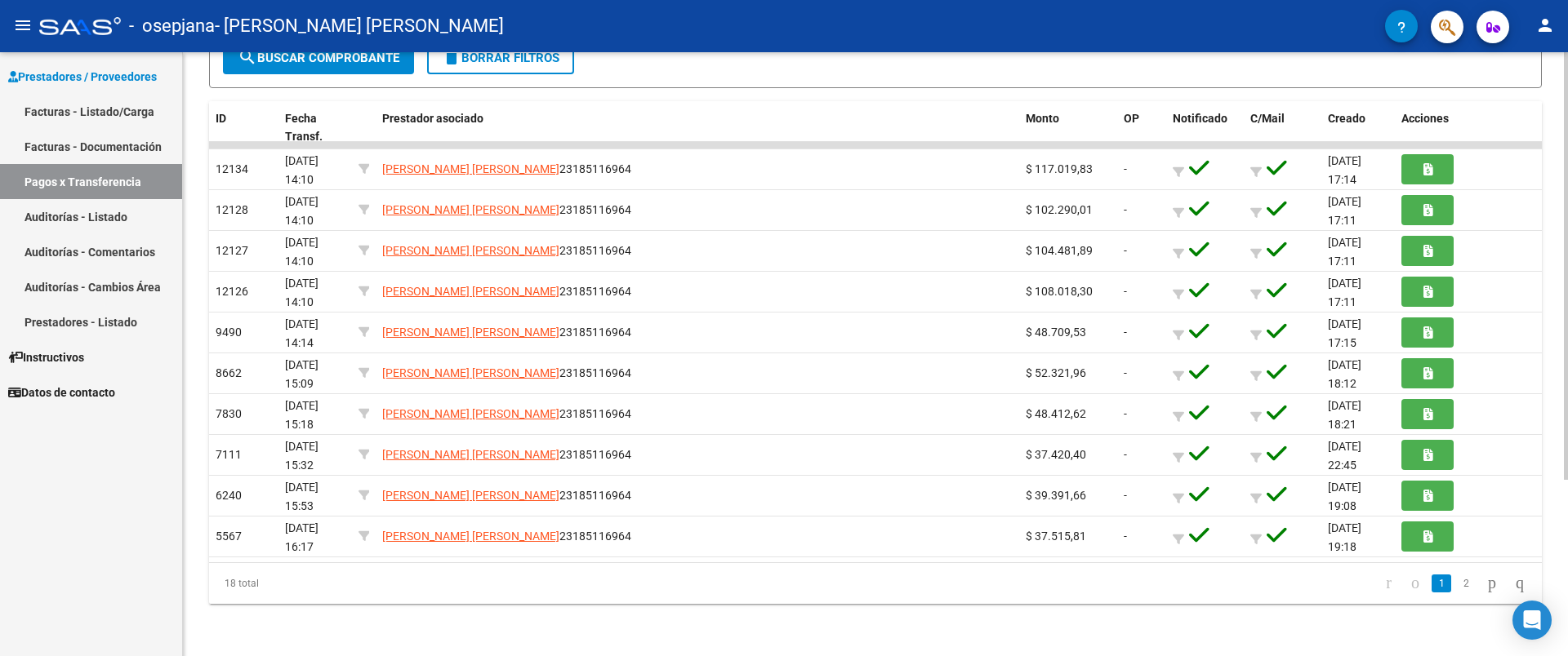
click at [1537, 310] on div "PRESTADORES -> Pagos por Transferencia (alt+p) cloud_download Exportar CSV Impo…" at bounding box center [877, 229] width 1389 height 854
click at [1408, 591] on icon "go to previous page" at bounding box center [1414, 583] width 13 height 20
click at [1516, 581] on icon "go to last page" at bounding box center [1519, 583] width 13 height 20
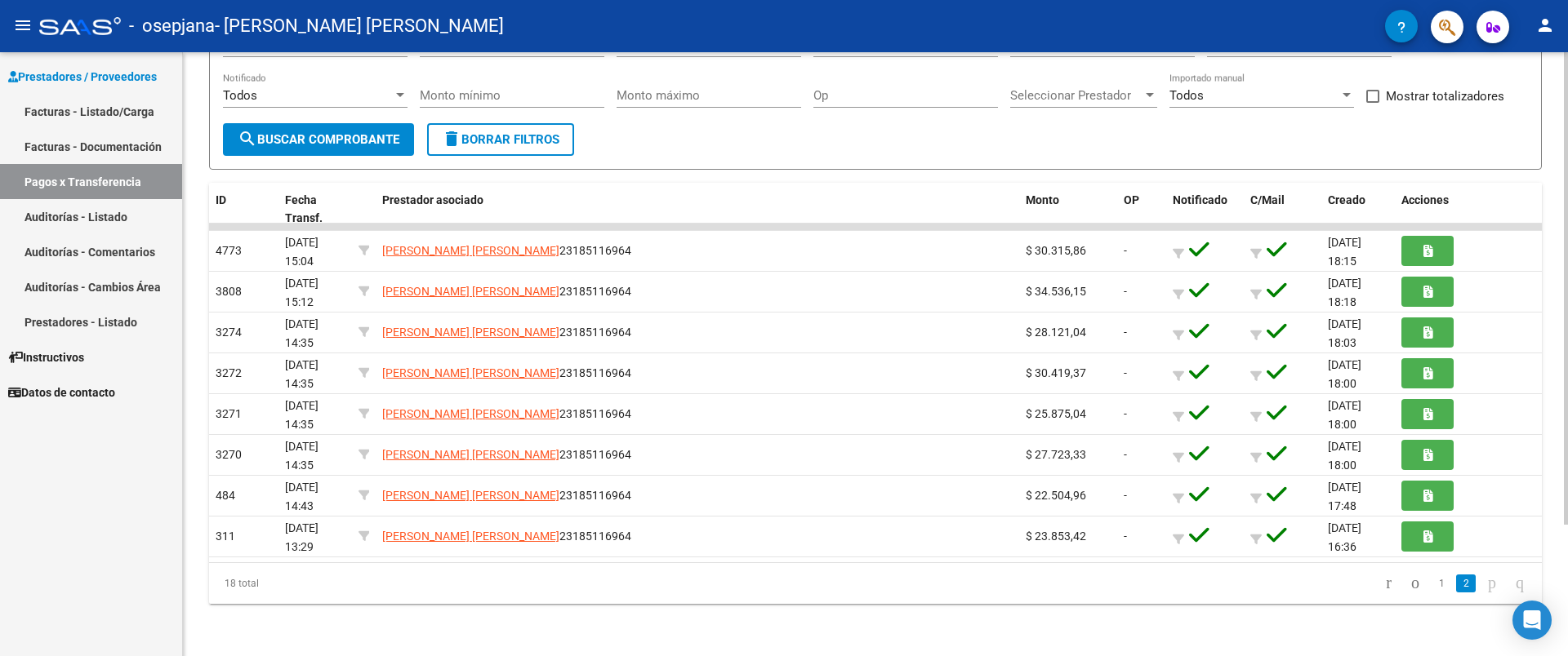
scroll to position [168, 0]
click at [1408, 584] on icon "go to previous page" at bounding box center [1414, 583] width 13 height 20
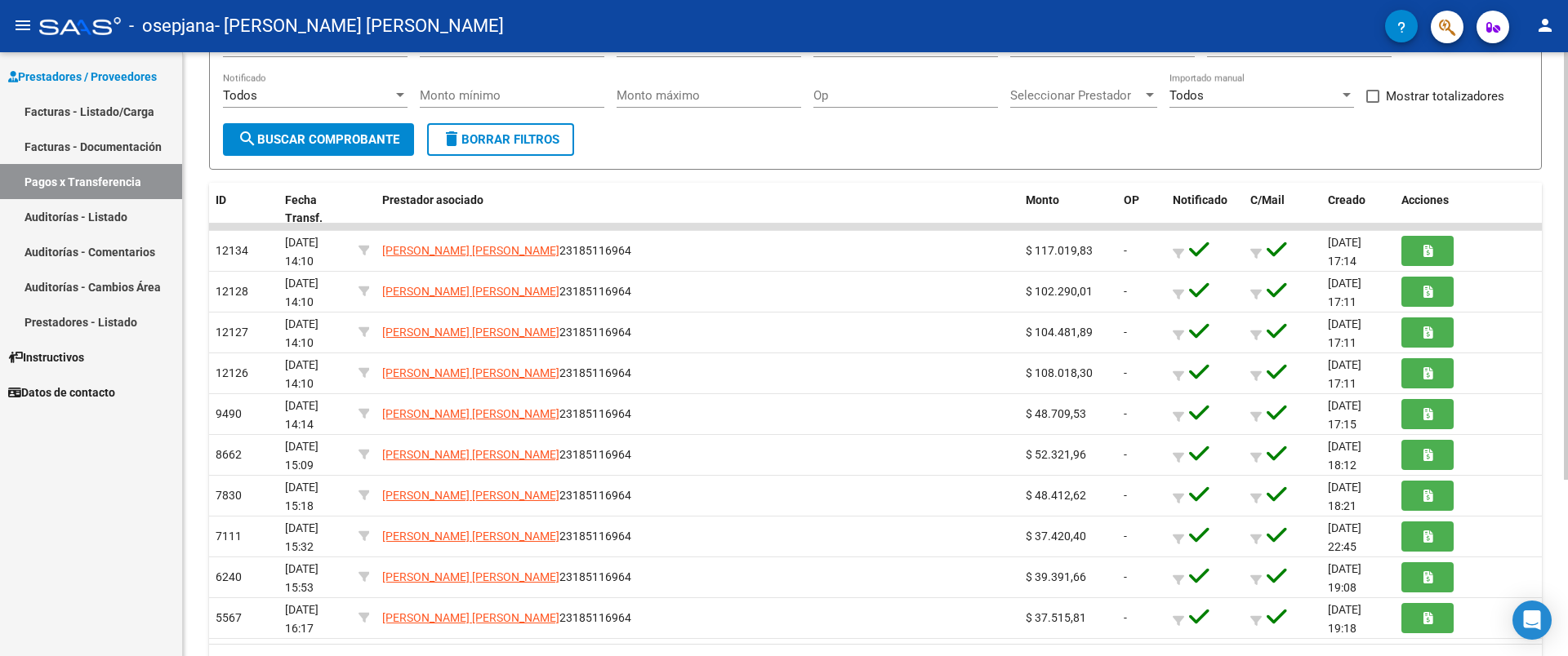
click at [1392, 584] on datatable-body-cell "16/11/2023 19:08" at bounding box center [1358, 577] width 74 height 40
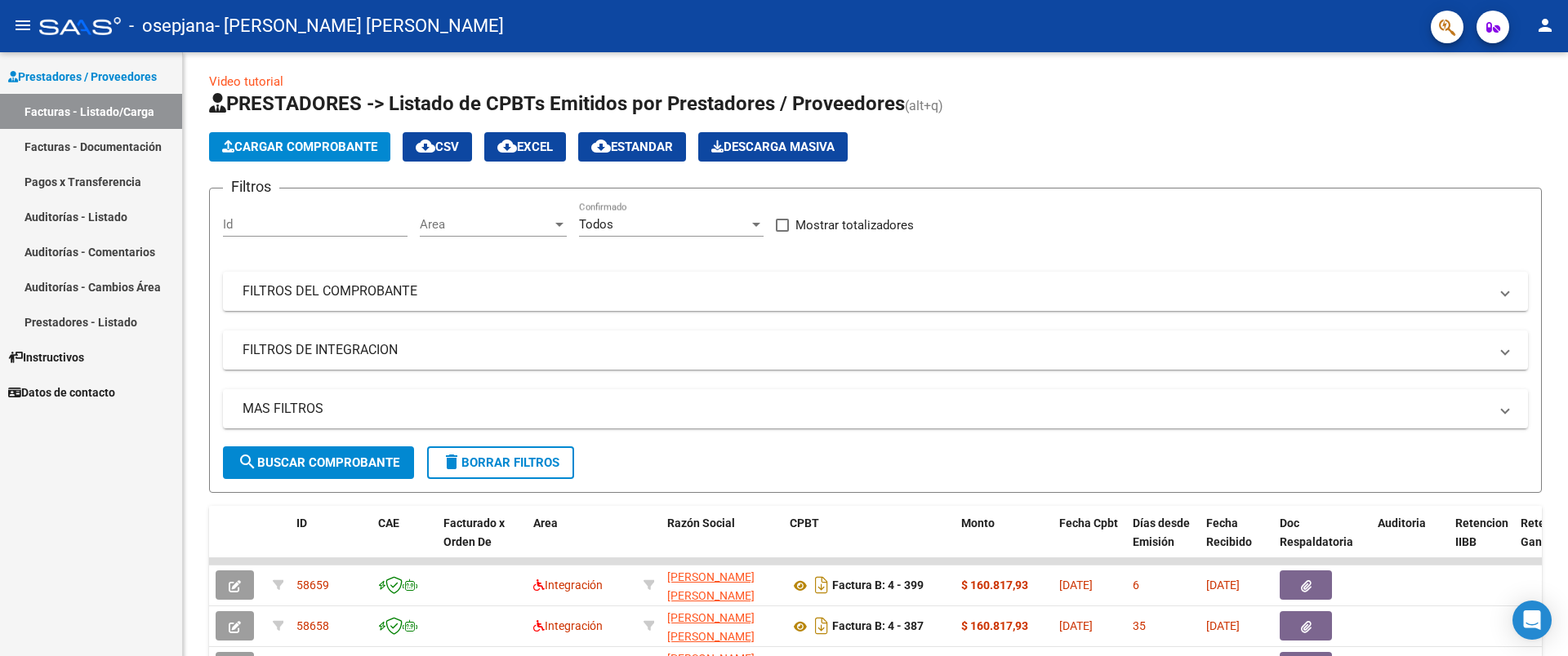
scroll to position [168, 0]
